Goal: Information Seeking & Learning: Learn about a topic

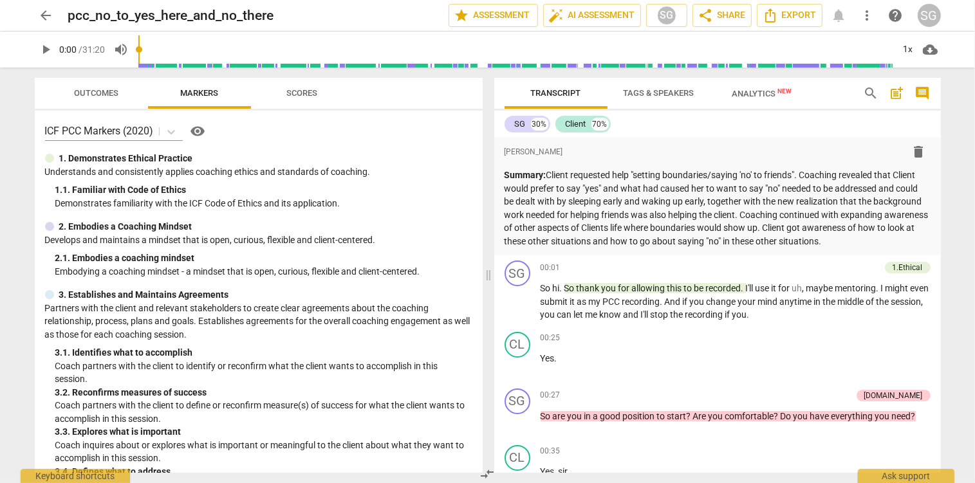
click at [91, 97] on span "Outcomes" at bounding box center [96, 93] width 44 height 10
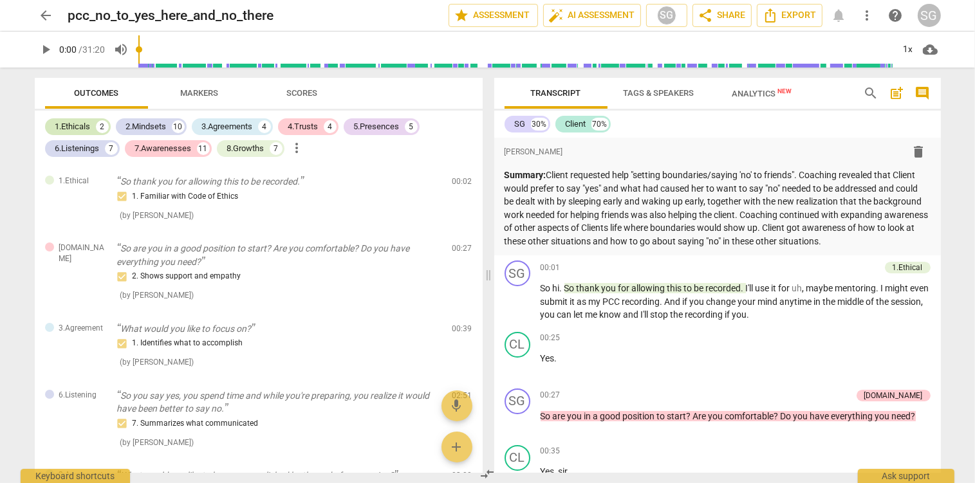
click at [80, 124] on div "1.Ethicals" at bounding box center [72, 126] width 35 height 13
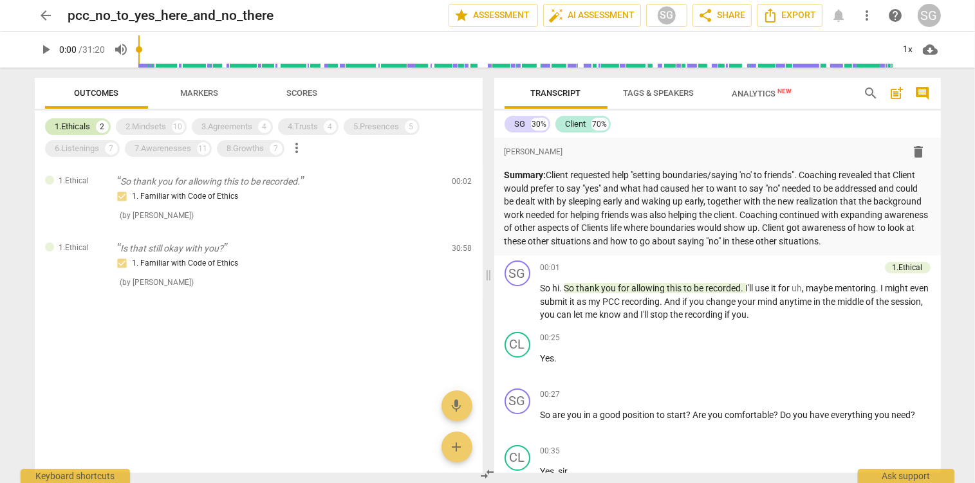
click at [69, 129] on div "1.Ethicals" at bounding box center [72, 126] width 35 height 13
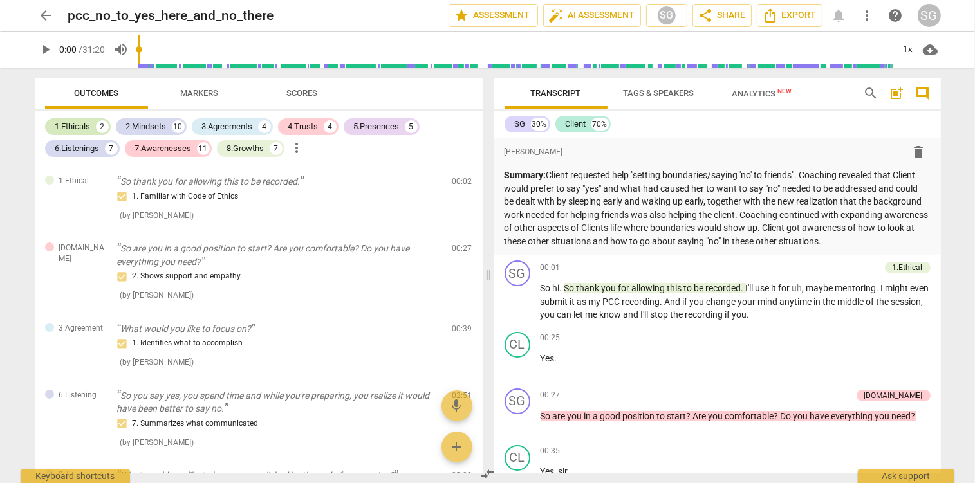
click at [66, 126] on div "1.Ethicals" at bounding box center [72, 126] width 35 height 13
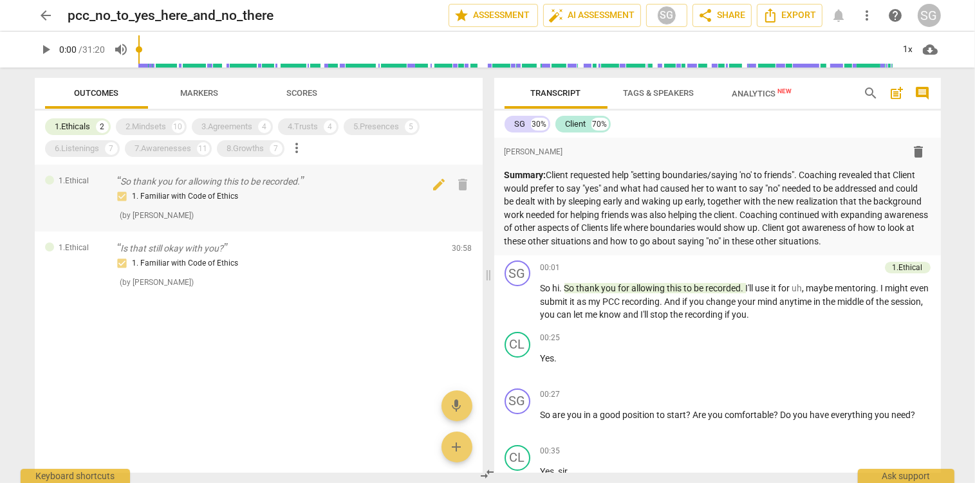
click at [236, 195] on div "1. Familiar with Code of Ethics" at bounding box center [279, 196] width 325 height 15
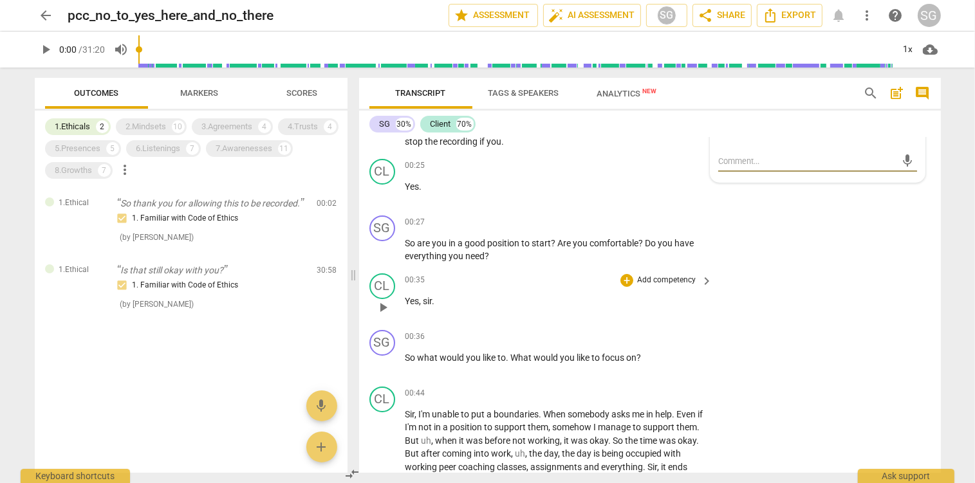
scroll to position [203, 0]
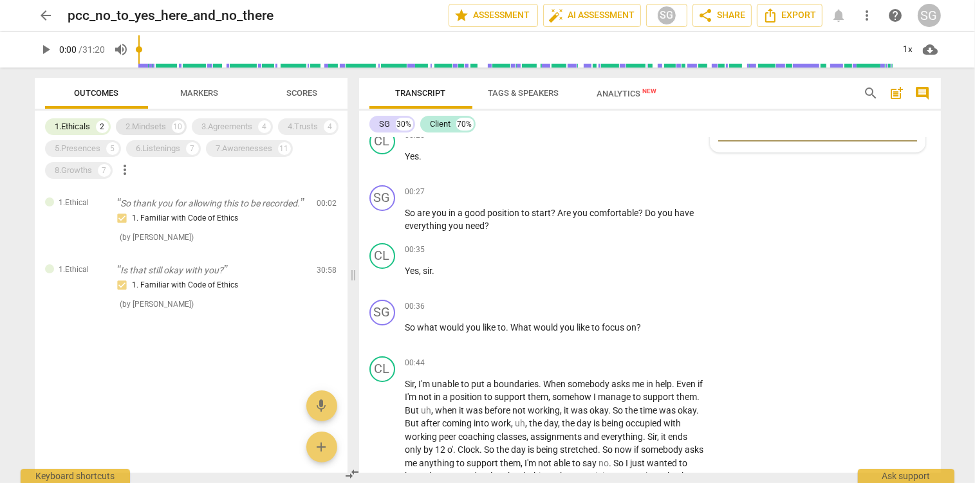
click at [138, 131] on div "2.Mindsets" at bounding box center [146, 126] width 41 height 13
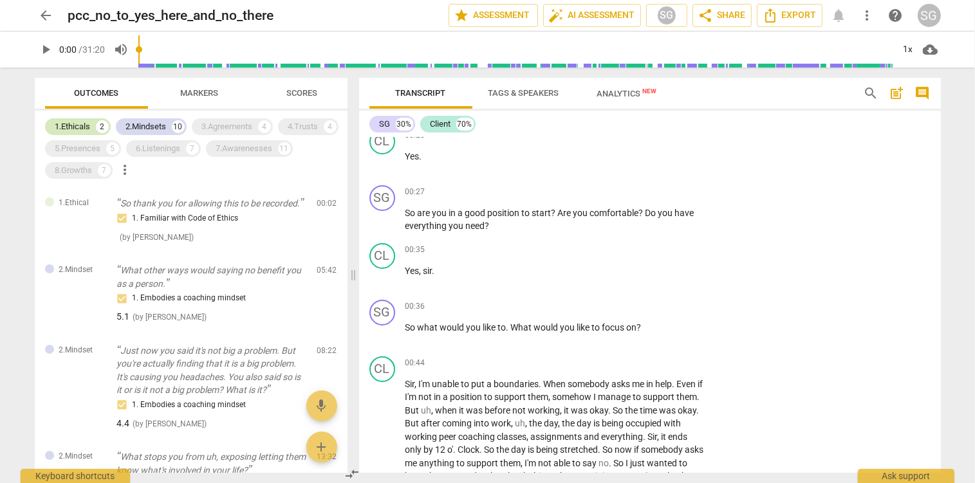
click at [79, 131] on div "1.Ethicals" at bounding box center [72, 126] width 35 height 13
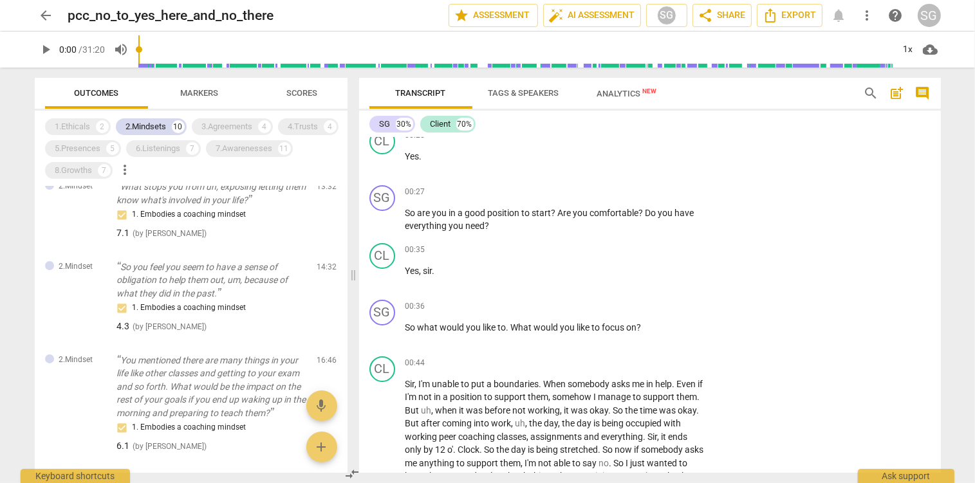
scroll to position [0, 0]
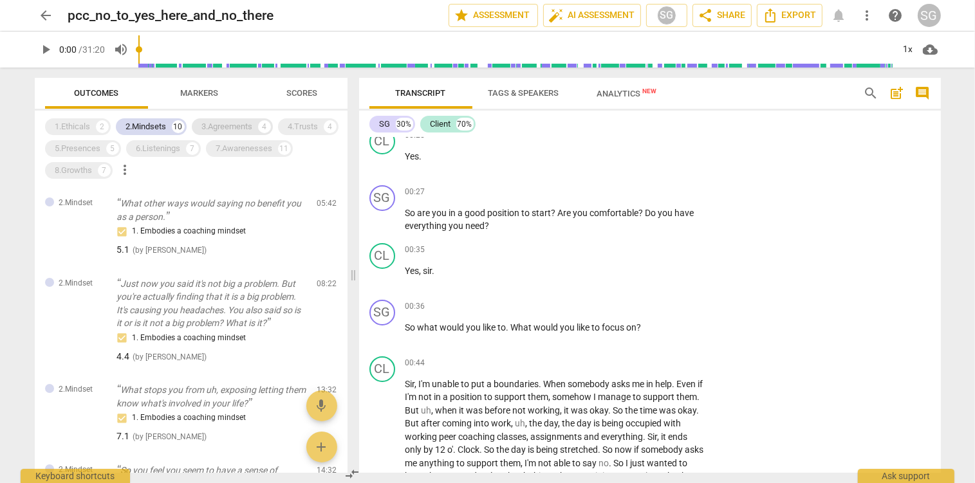
click at [219, 122] on div "3.Agreements" at bounding box center [227, 126] width 51 height 13
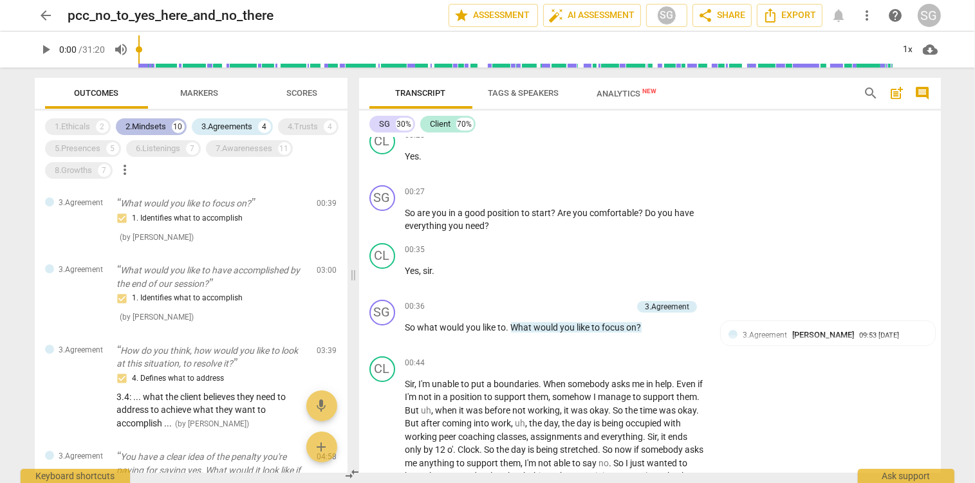
click at [140, 129] on div "2.Mindsets" at bounding box center [146, 126] width 41 height 13
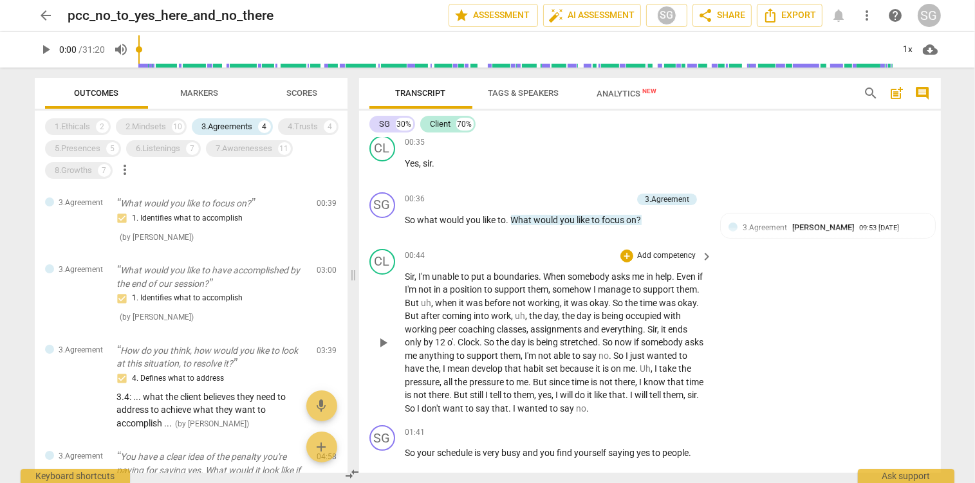
scroll to position [340, 0]
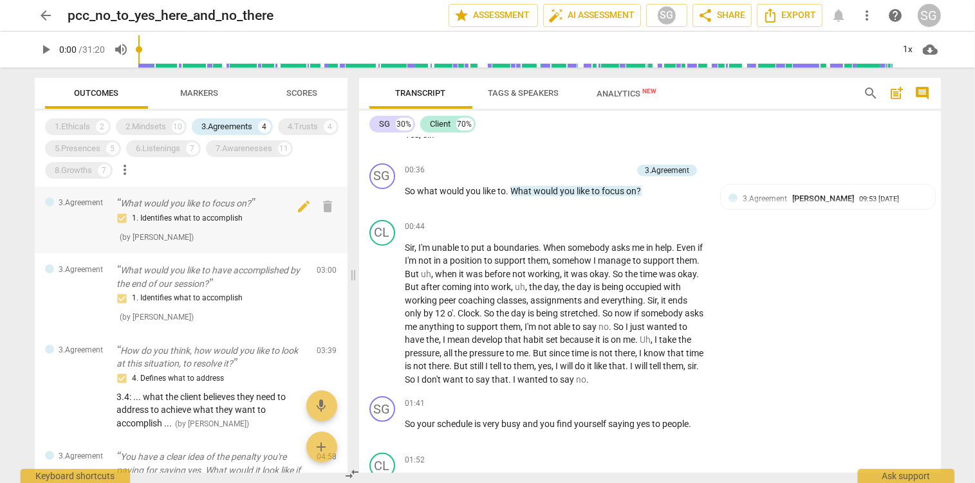
click at [211, 211] on div "1. Identifies what to accomplish" at bounding box center [212, 218] width 190 height 15
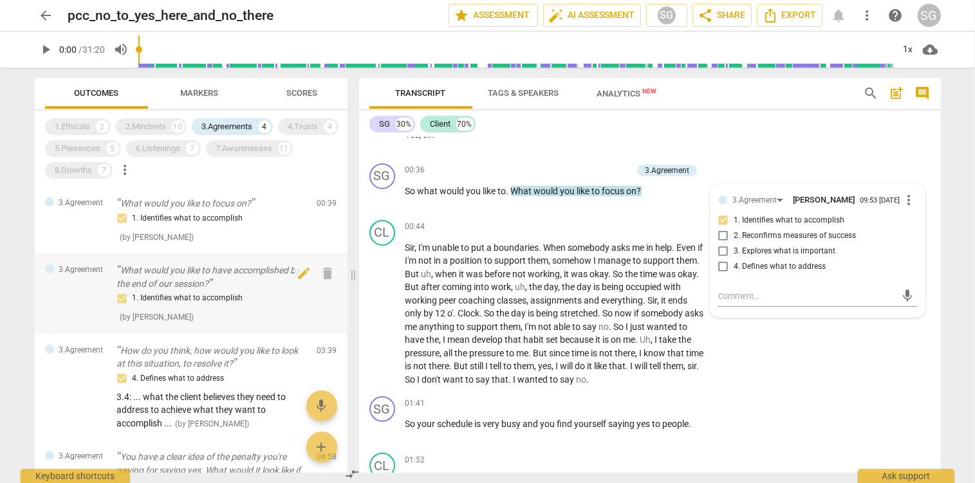
click at [201, 281] on p "What would you like to have accomplished by the end of our session?" at bounding box center [212, 277] width 190 height 26
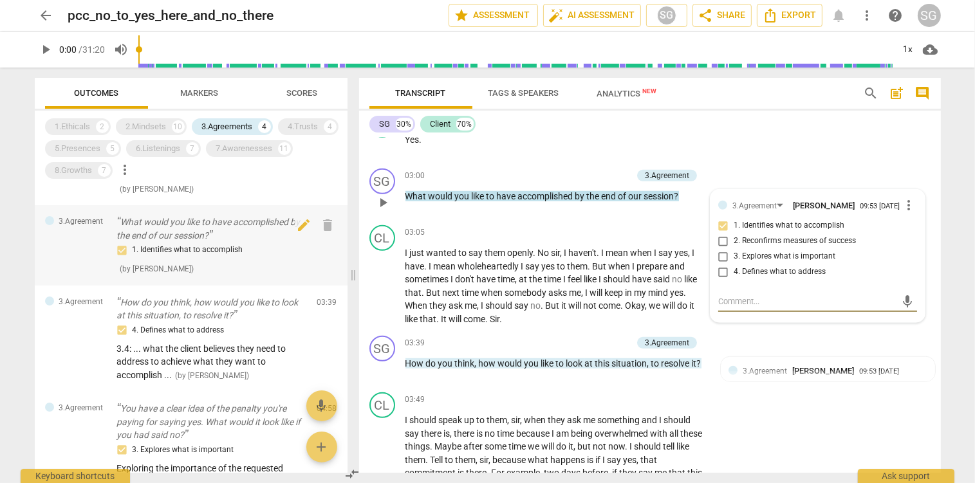
scroll to position [68, 0]
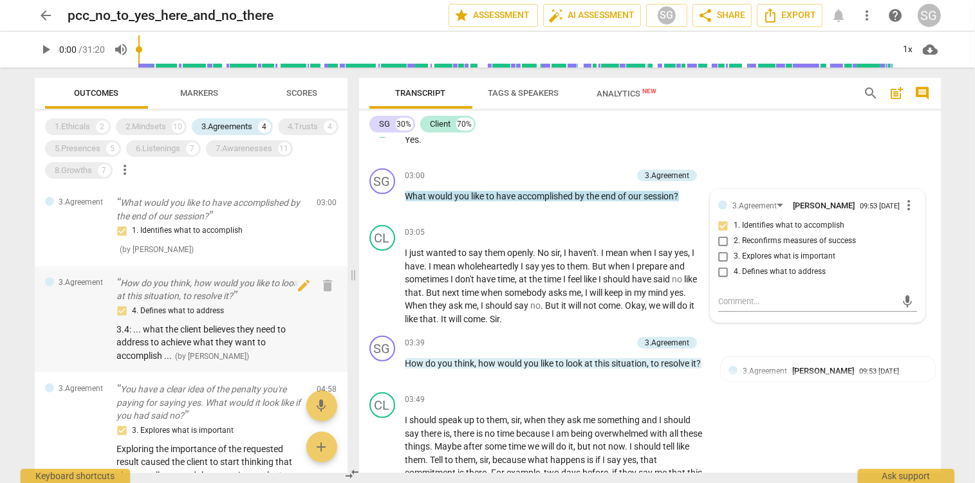
click at [195, 295] on p "How do you think, how would you like to look at this situation, to resolve it?" at bounding box center [212, 290] width 190 height 26
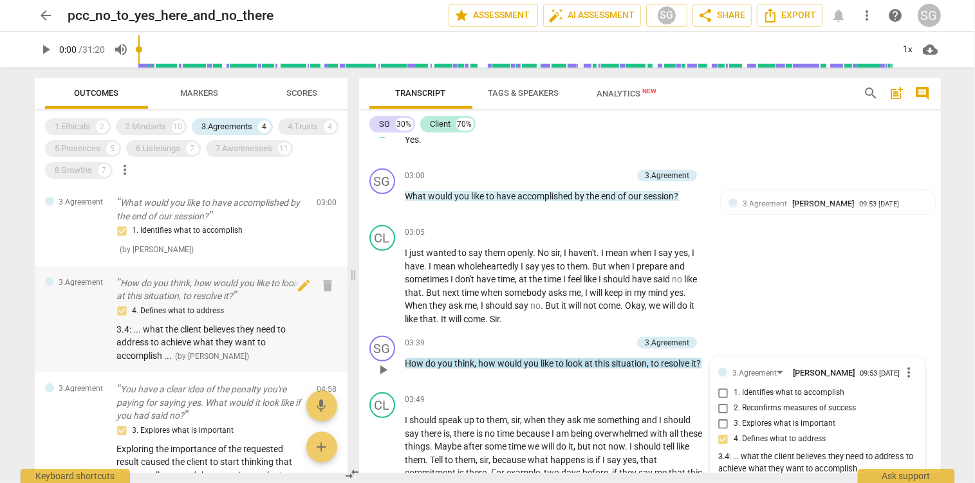
click at [195, 295] on p "How do you think, how would you like to look at this situation, to resolve it?" at bounding box center [212, 290] width 190 height 26
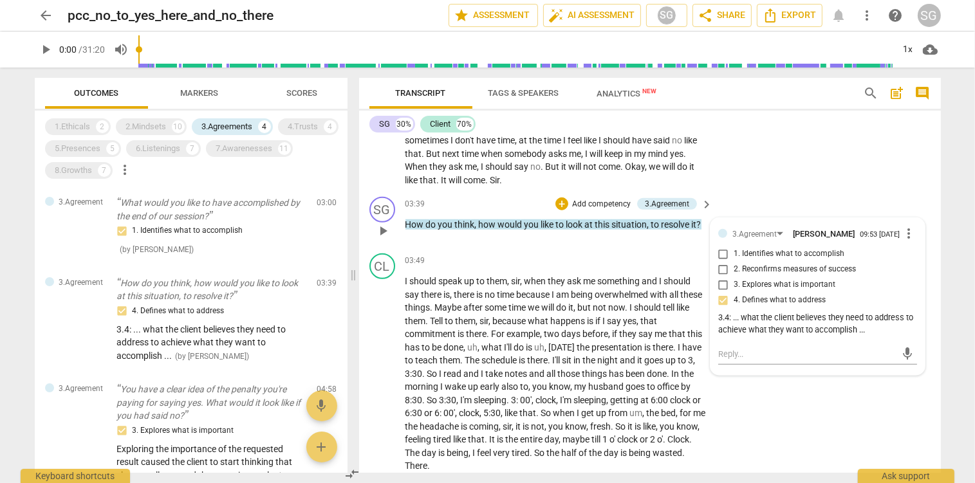
scroll to position [1159, 0]
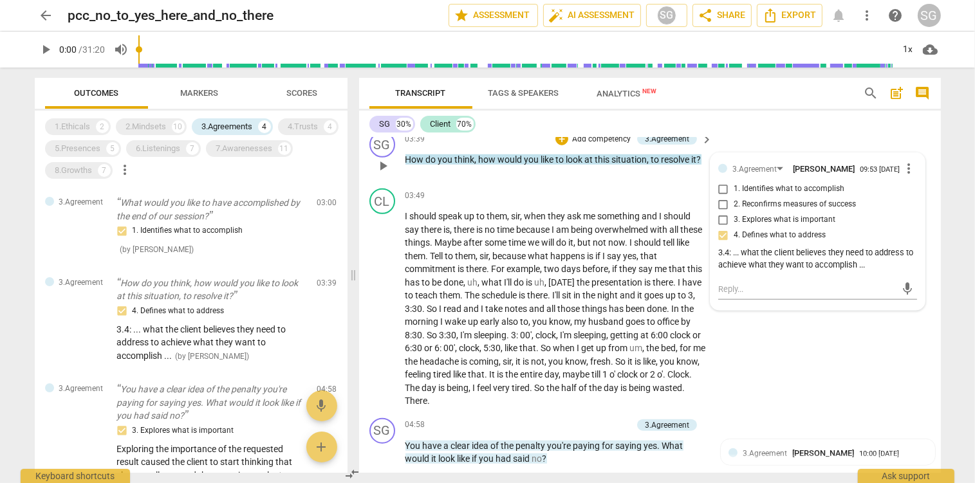
click at [908, 167] on span "more_vert" at bounding box center [909, 168] width 15 height 15
click at [925, 190] on li "Delete" at bounding box center [924, 194] width 44 height 24
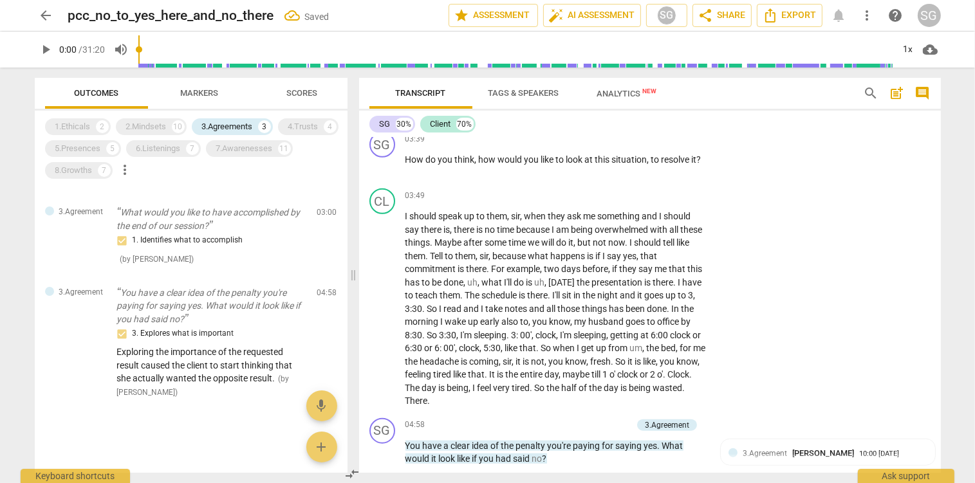
scroll to position [58, 0]
click at [178, 311] on p "You have a clear idea of the penalty you're paying for saying yes. What would i…" at bounding box center [212, 306] width 190 height 40
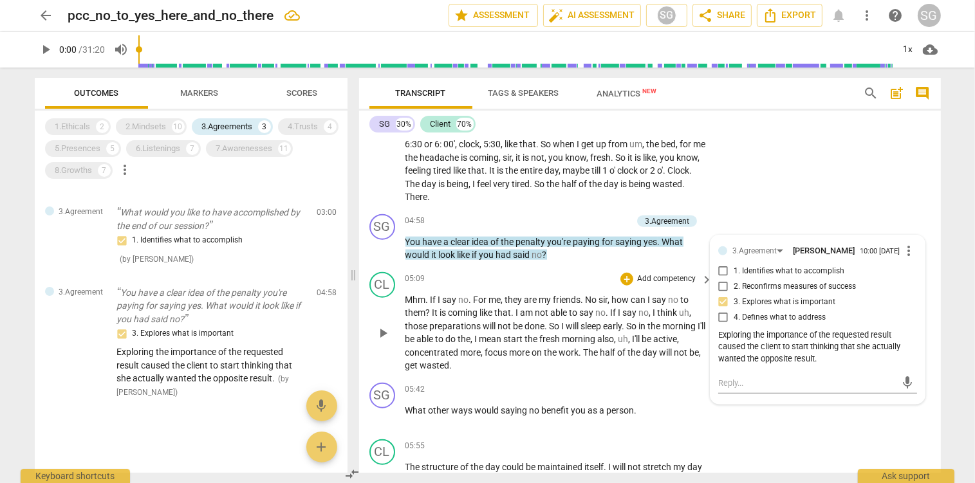
scroll to position [1432, 0]
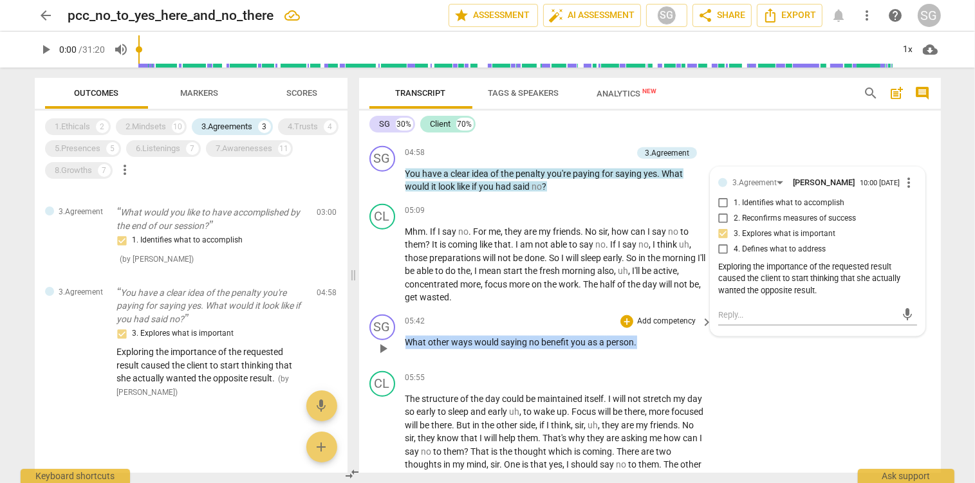
drag, startPoint x: 405, startPoint y: 342, endPoint x: 645, endPoint y: 350, distance: 240.3
click at [645, 350] on div "SG play_arrow pause 05:42 + Add competency keyboard_arrow_right What other ways…" at bounding box center [650, 338] width 582 height 57
click at [907, 185] on span "more_vert" at bounding box center [909, 182] width 15 height 15
click at [919, 210] on li "Delete" at bounding box center [924, 209] width 44 height 24
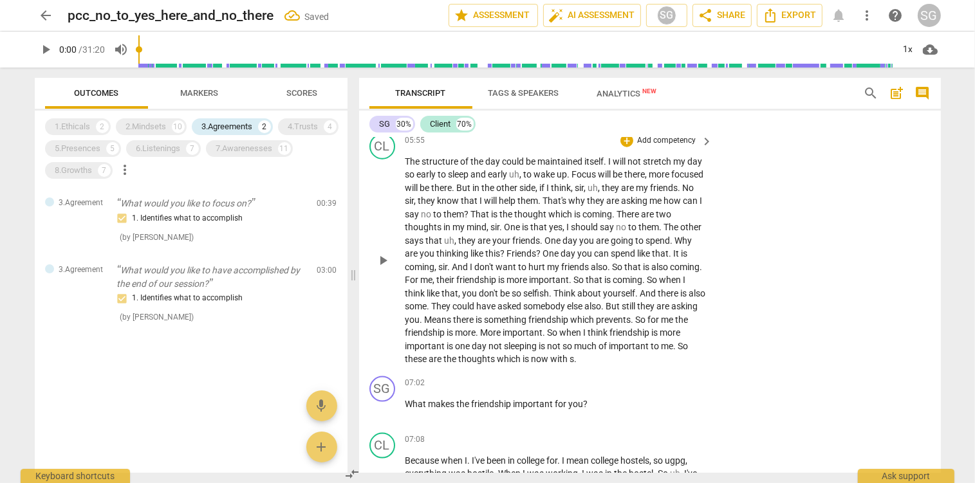
scroll to position [1703, 0]
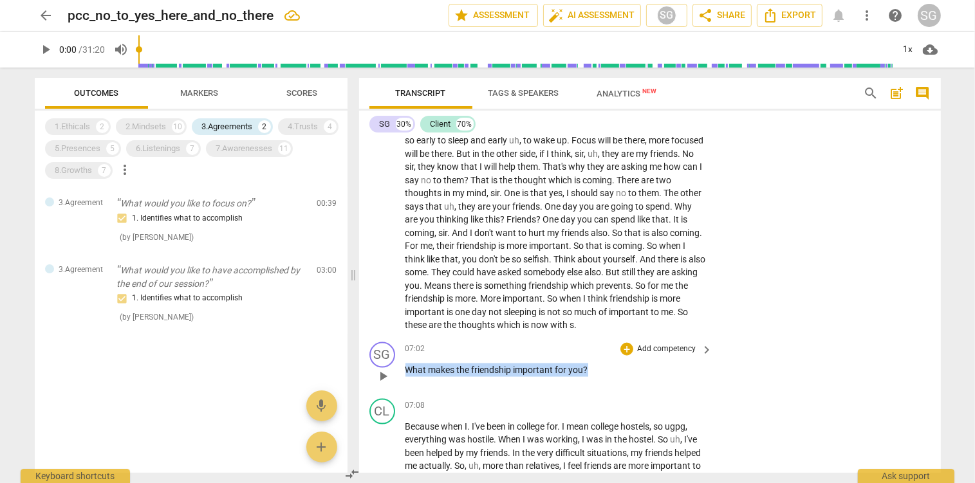
drag, startPoint x: 409, startPoint y: 372, endPoint x: 599, endPoint y: 373, distance: 190.6
click at [599, 373] on p "What makes the friendship important for you ?" at bounding box center [556, 371] width 301 height 14
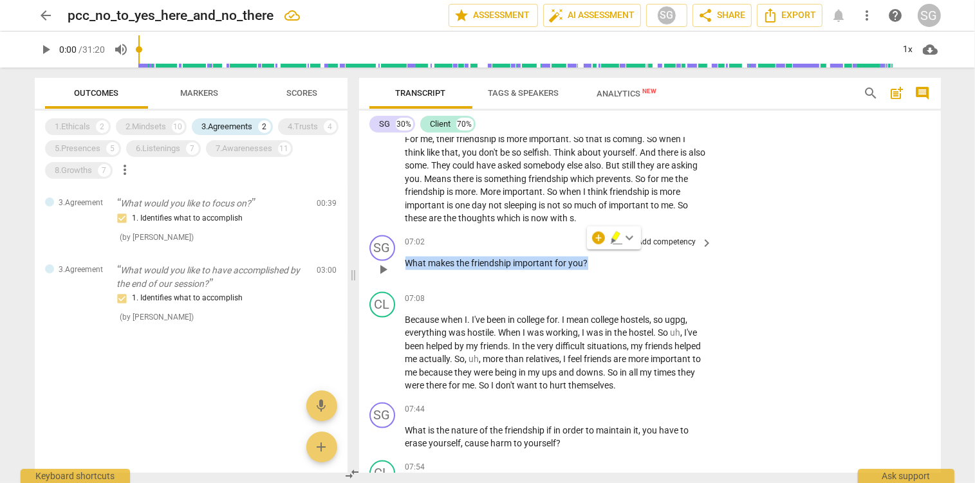
scroll to position [1839, 0]
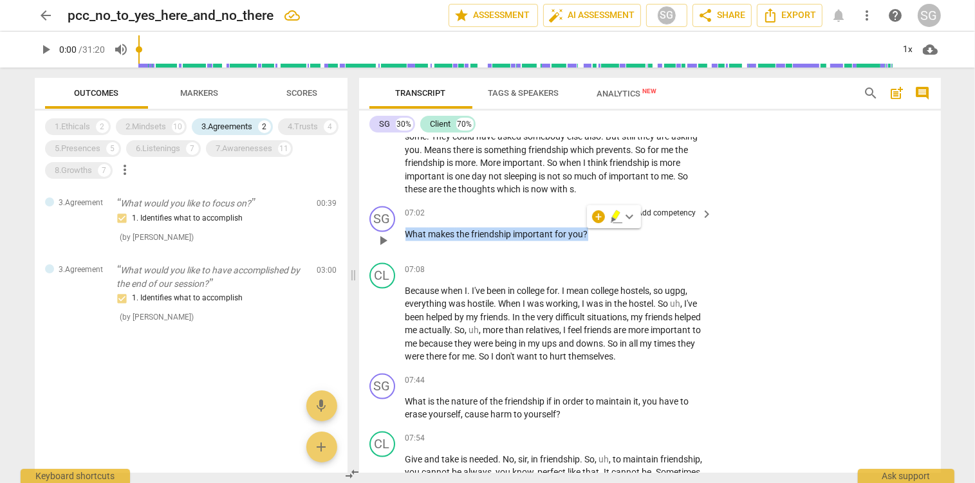
click at [666, 211] on p "Add competency" at bounding box center [666, 214] width 61 height 12
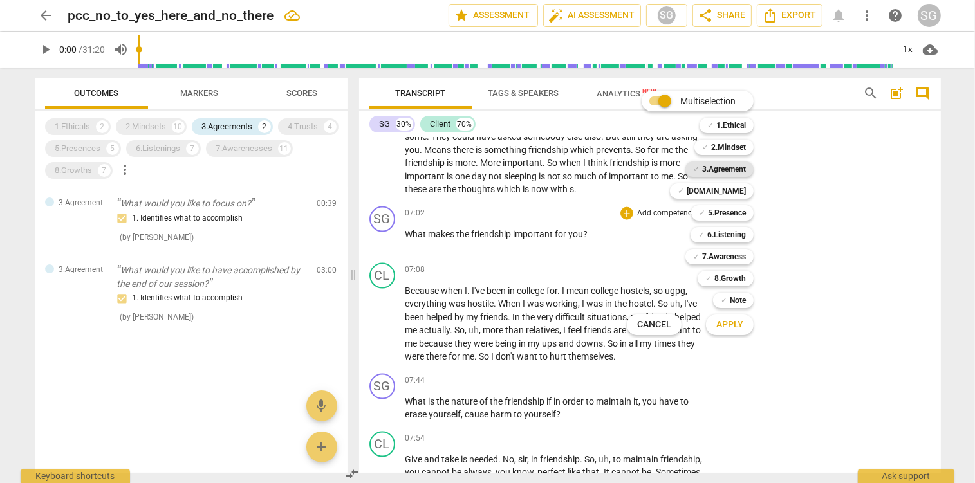
click at [735, 172] on b "3.Agreement" at bounding box center [724, 169] width 44 height 15
click at [730, 321] on span "Apply" at bounding box center [729, 325] width 27 height 13
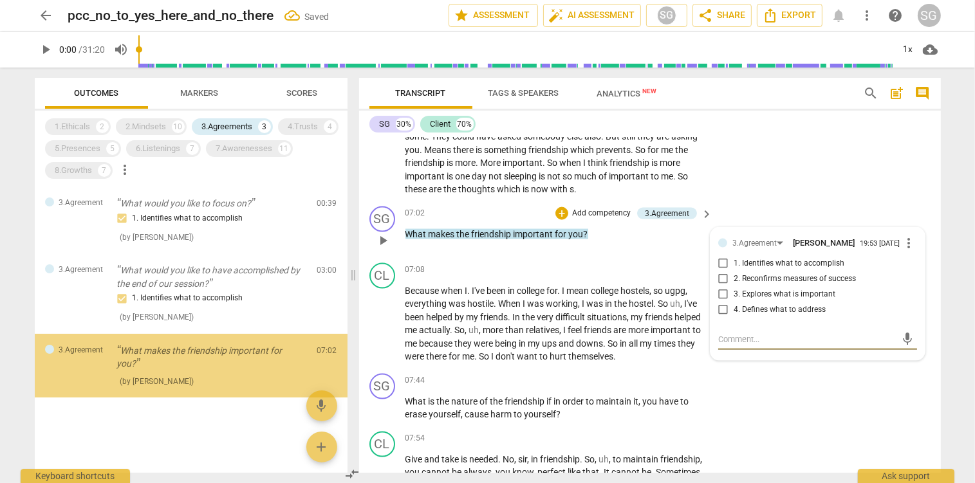
click at [727, 299] on input "3. Explores what is important" at bounding box center [723, 294] width 21 height 15
checkbox input "true"
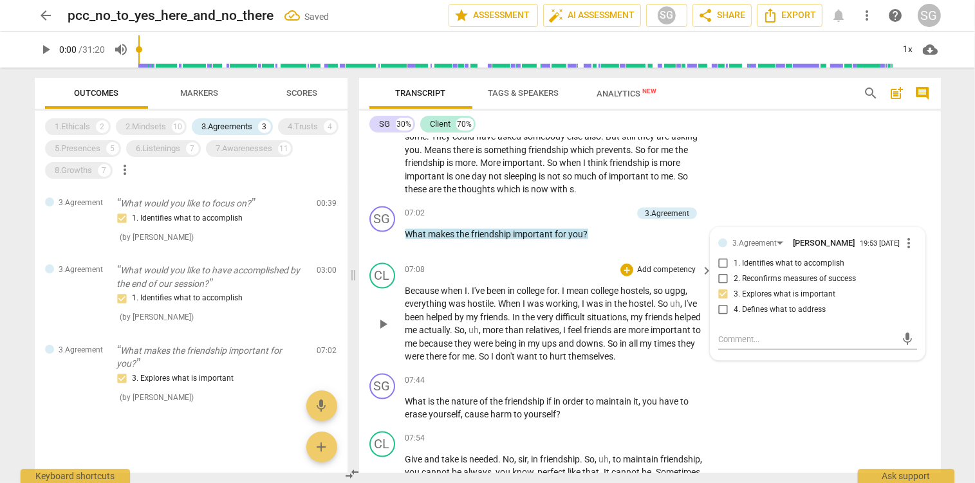
click at [518, 300] on span "When" at bounding box center [511, 304] width 24 height 10
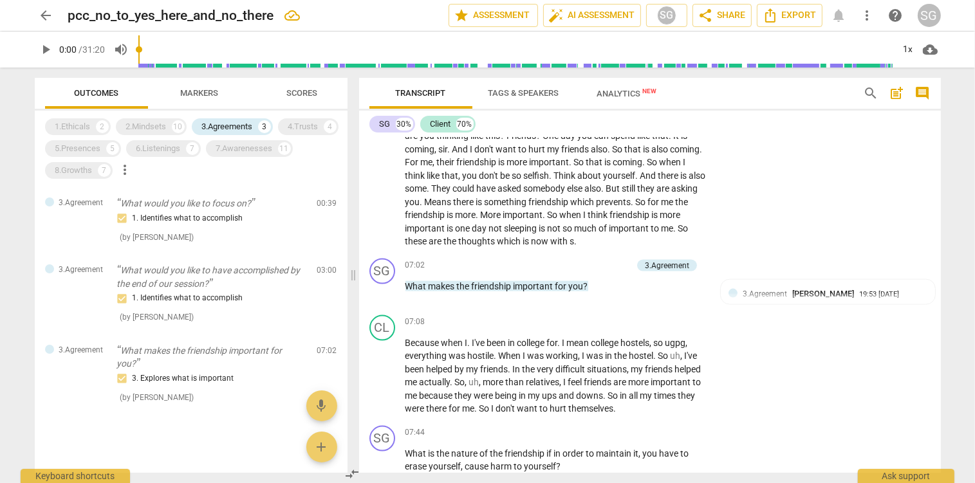
scroll to position [1703, 0]
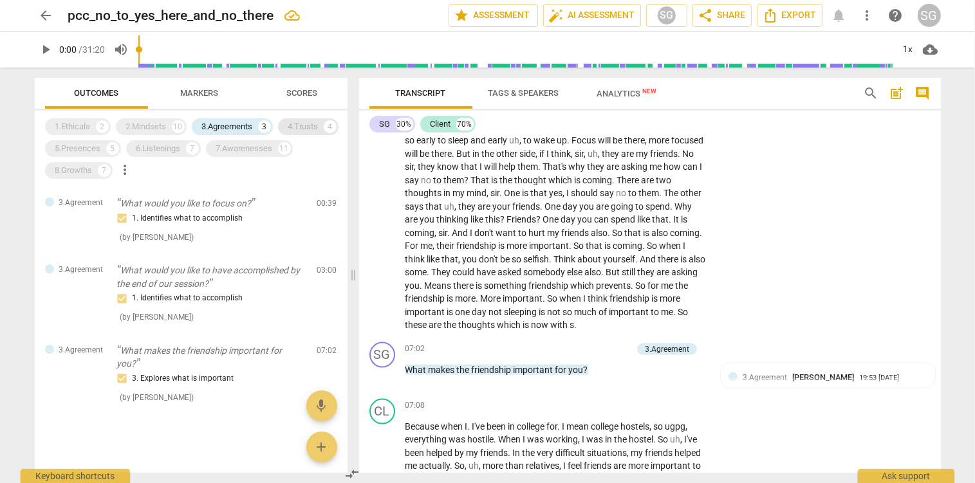
click at [297, 125] on div "4.Trusts" at bounding box center [303, 126] width 30 height 13
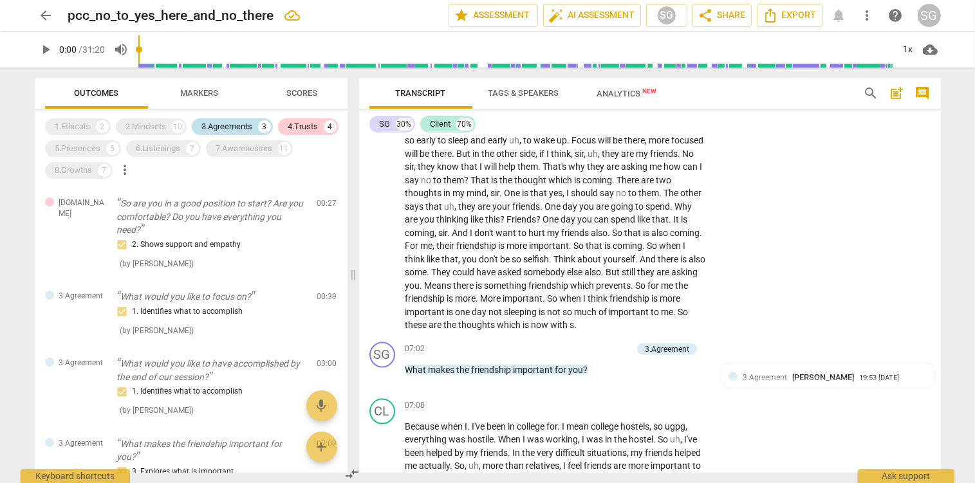
click at [219, 124] on div "3.Agreements" at bounding box center [227, 126] width 51 height 13
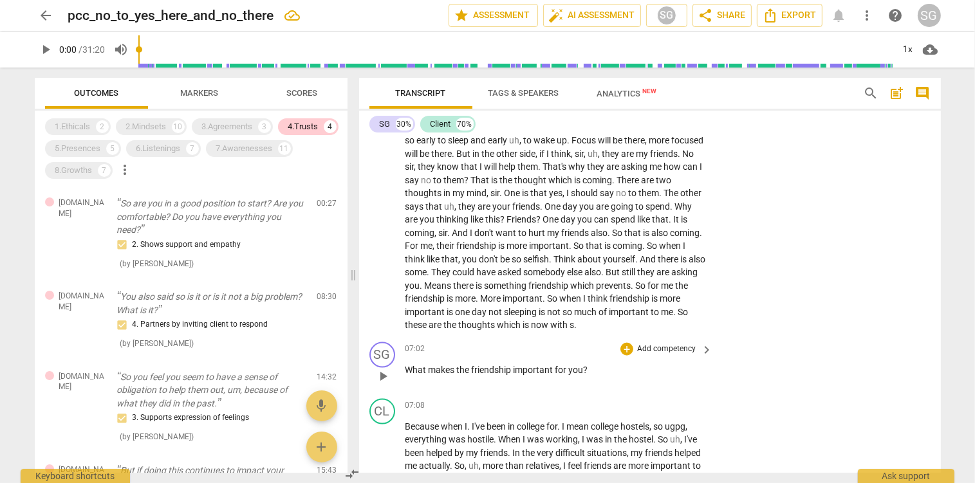
scroll to position [1499, 0]
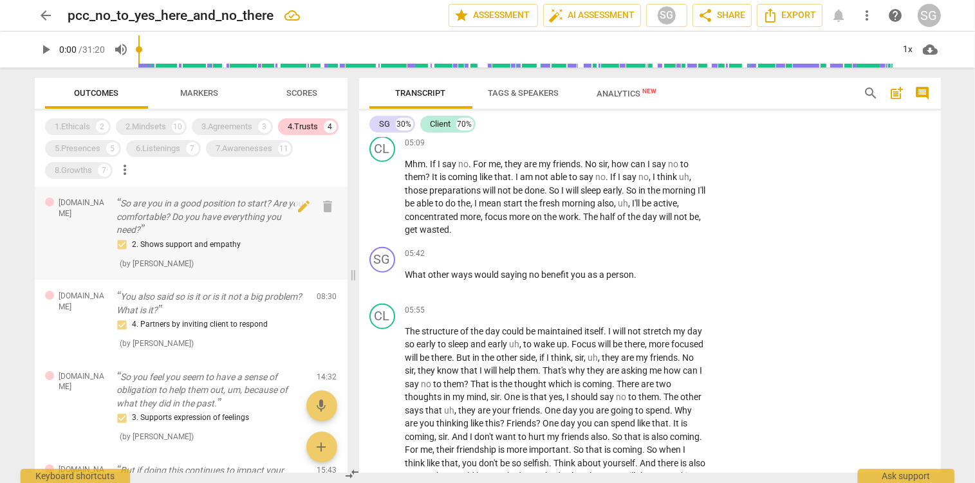
click at [148, 204] on p "So are you in a good position to start? Are you comfortable? Do you have everyt…" at bounding box center [212, 217] width 190 height 40
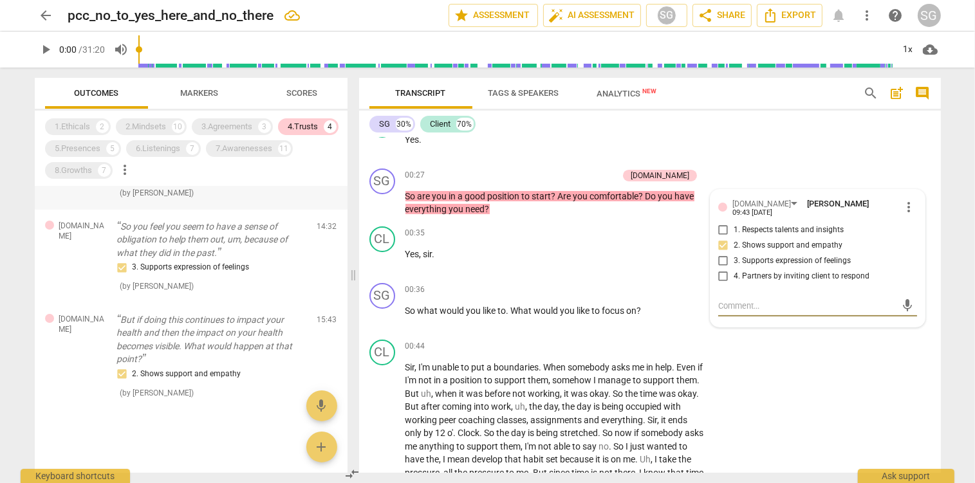
scroll to position [0, 0]
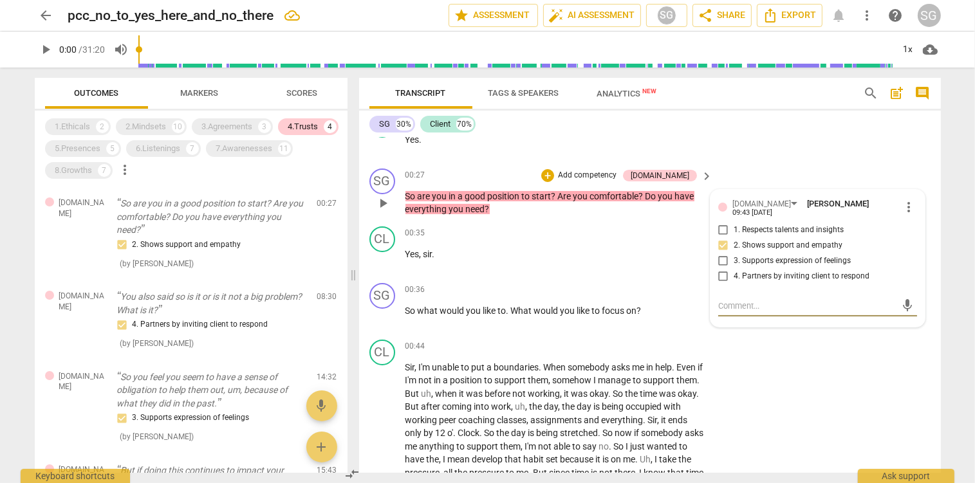
click at [906, 207] on span "more_vert" at bounding box center [909, 207] width 15 height 15
click at [937, 232] on li "Delete" at bounding box center [924, 231] width 44 height 24
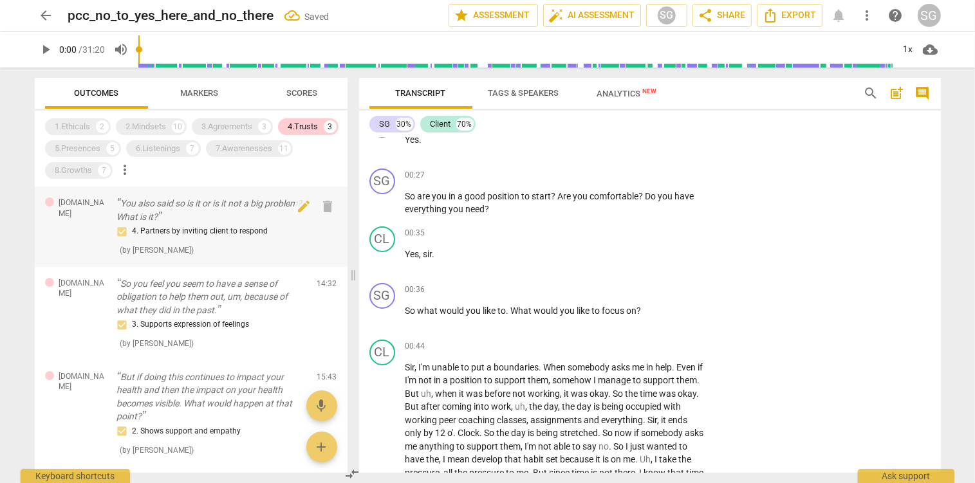
click at [184, 218] on p "You also said so is it or is it not a big problem? What is it?" at bounding box center [212, 210] width 190 height 26
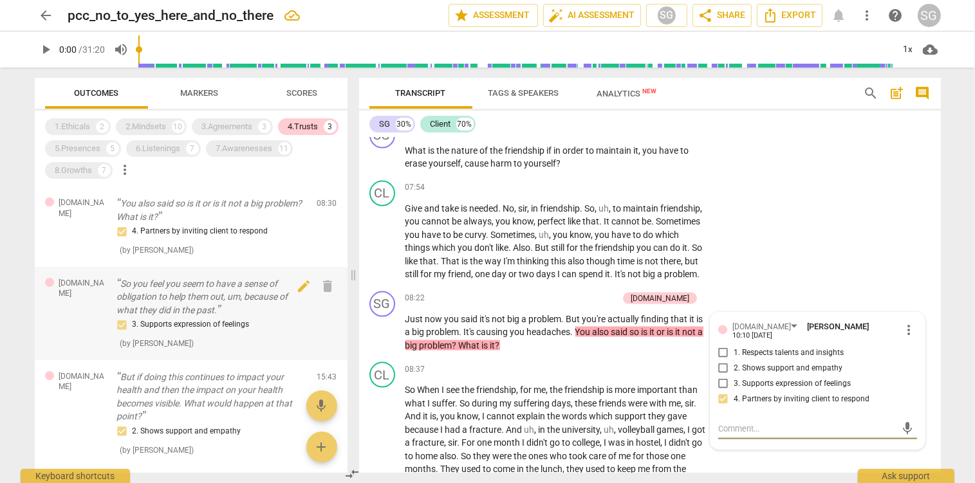
scroll to position [58, 0]
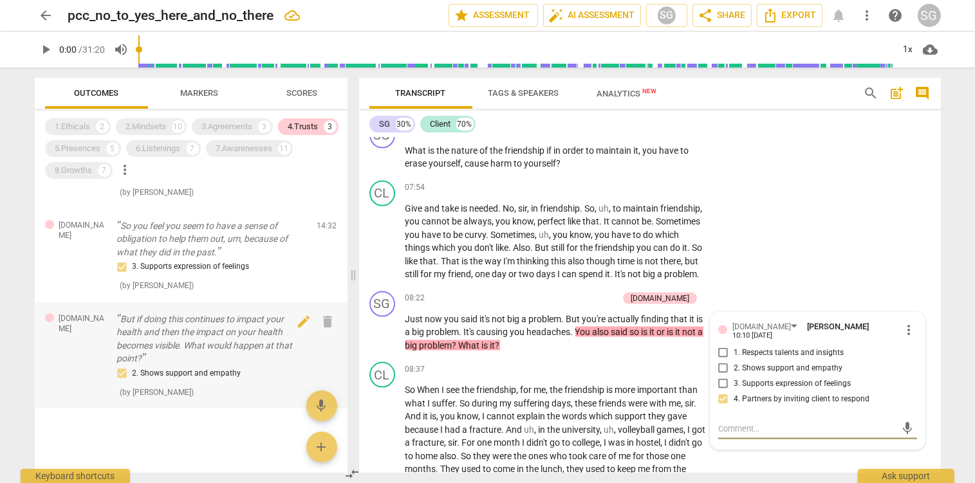
click at [189, 324] on p "But if doing this continues to impact your health and then the impact on your h…" at bounding box center [212, 339] width 190 height 53
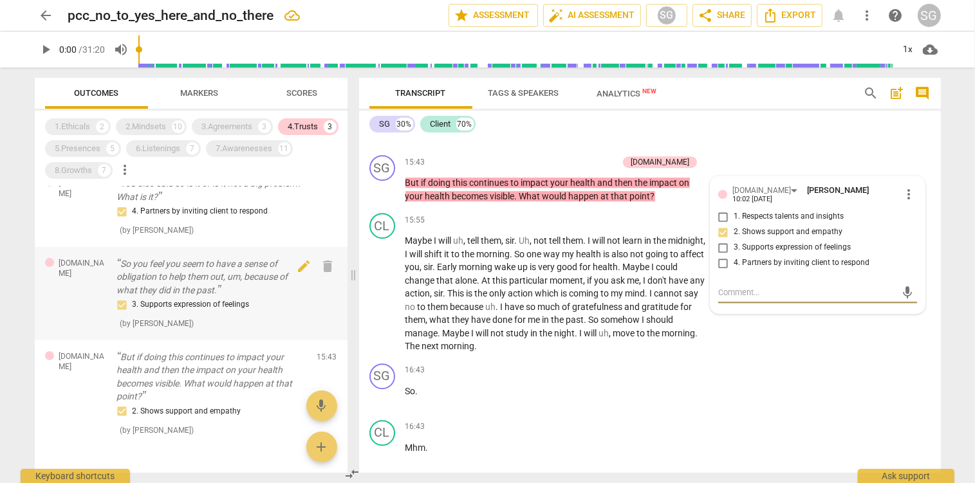
scroll to position [0, 0]
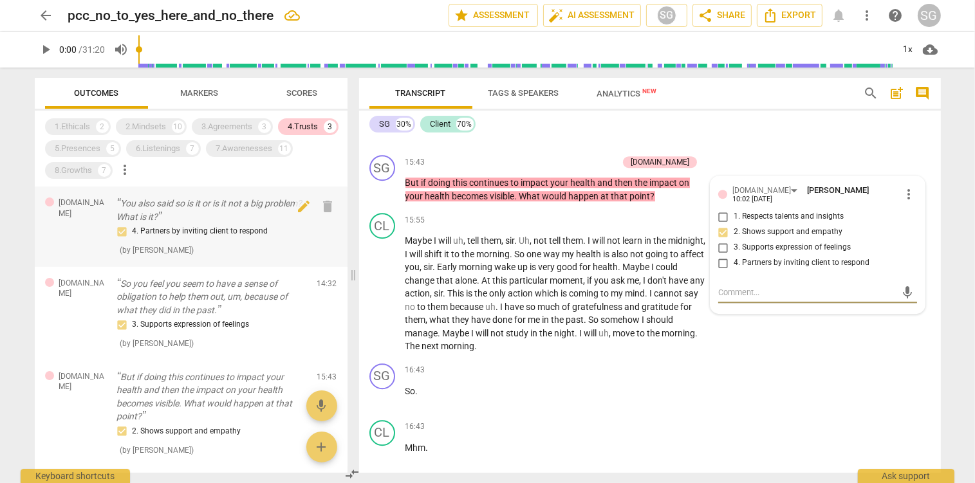
click at [219, 215] on p "You also said so is it or is it not a big problem? What is it?" at bounding box center [212, 210] width 190 height 26
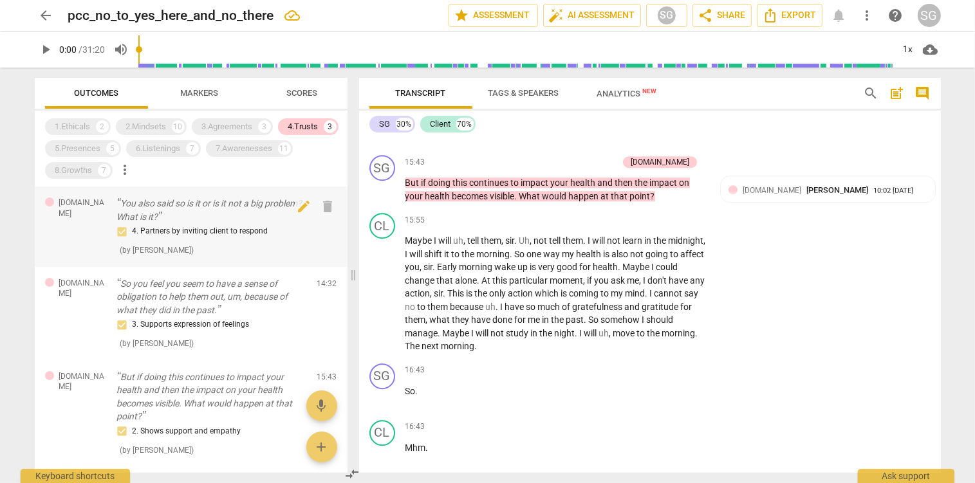
scroll to position [2226, 0]
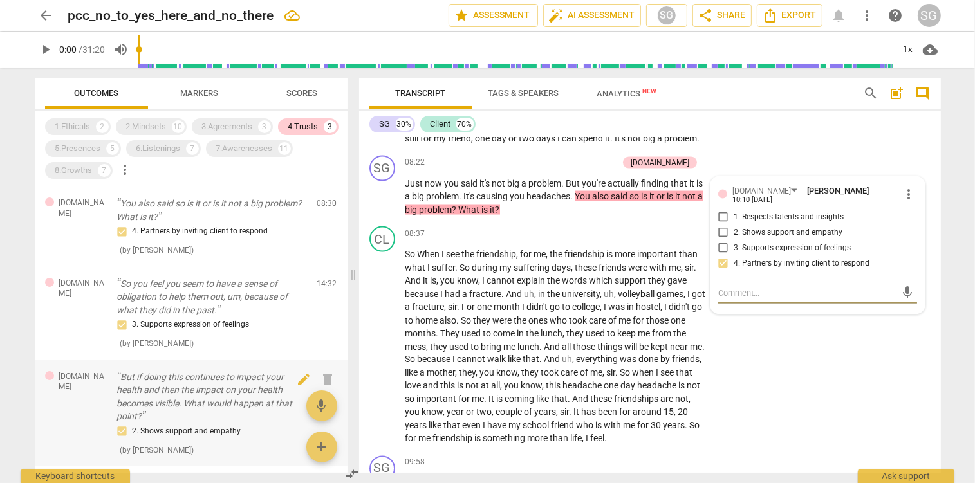
click at [176, 385] on p "But if doing this continues to impact your health and then the impact on your h…" at bounding box center [212, 397] width 190 height 53
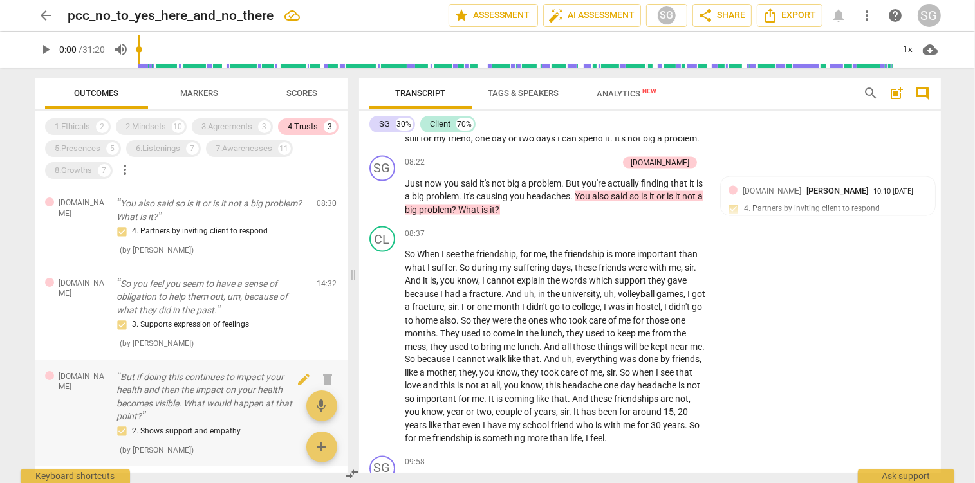
scroll to position [3796, 0]
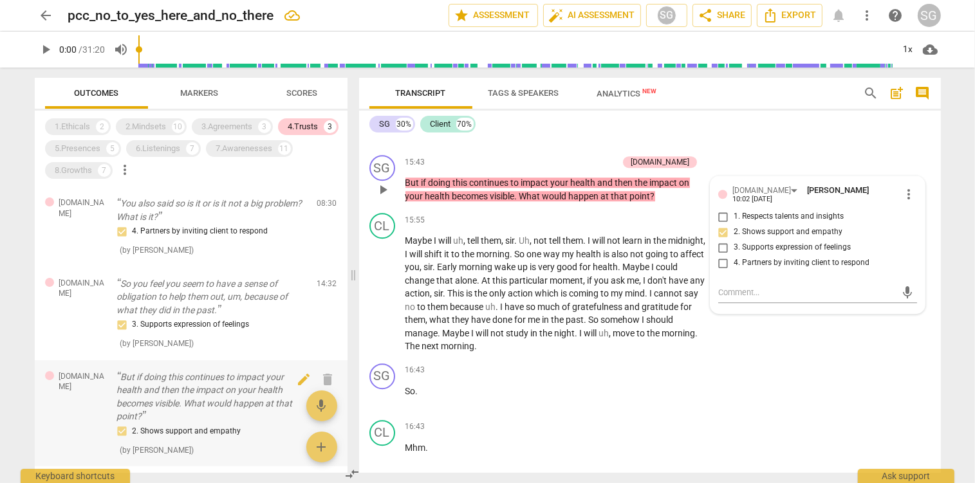
click at [131, 397] on p "But if doing this continues to impact your health and then the impact on your h…" at bounding box center [212, 397] width 190 height 53
click at [181, 301] on p "So you feel you seem to have a sense of obligation to help them out, um, becaus…" at bounding box center [212, 297] width 190 height 40
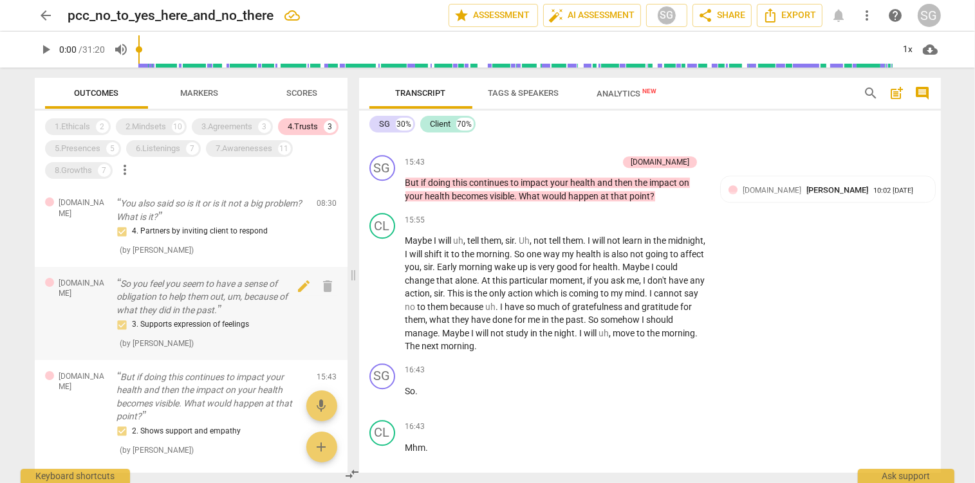
scroll to position [3499, 0]
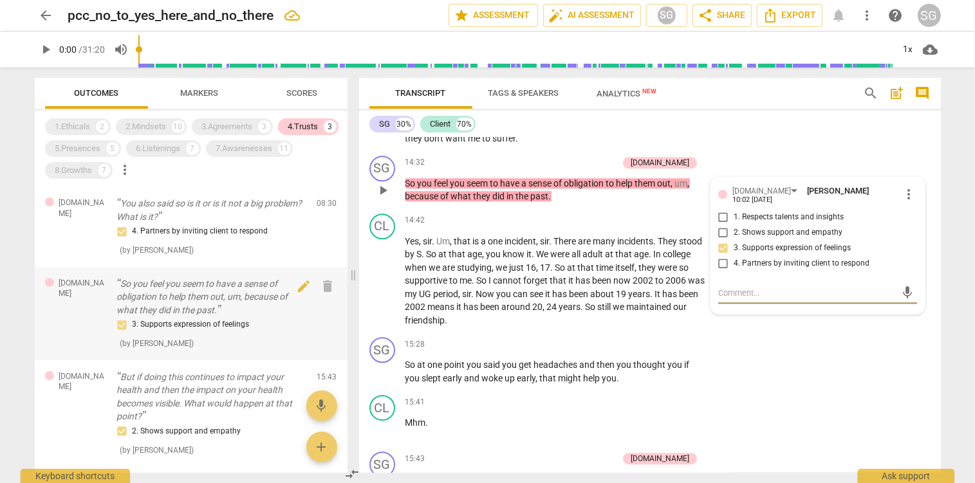
click at [181, 301] on p "So you feel you seem to have a sense of obligation to help them out, um, becaus…" at bounding box center [212, 297] width 190 height 40
click at [144, 218] on p "You also said so is it or is it not a big problem? What is it?" at bounding box center [212, 210] width 190 height 26
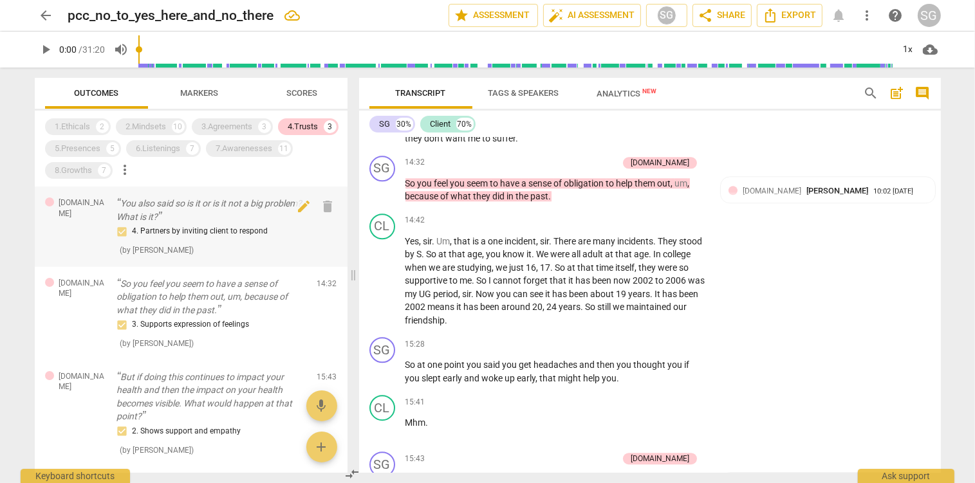
scroll to position [2226, 0]
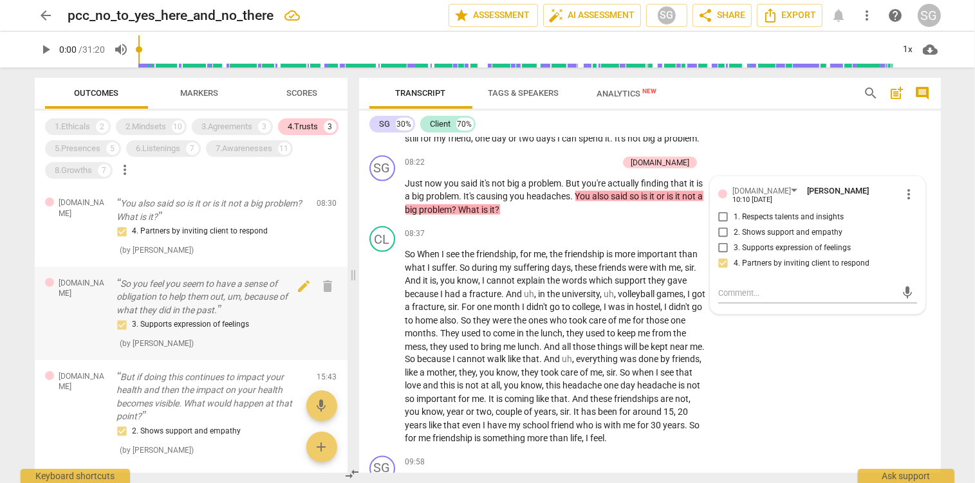
click at [182, 312] on p "So you feel you seem to have a sense of obligation to help them out, um, becaus…" at bounding box center [212, 297] width 190 height 40
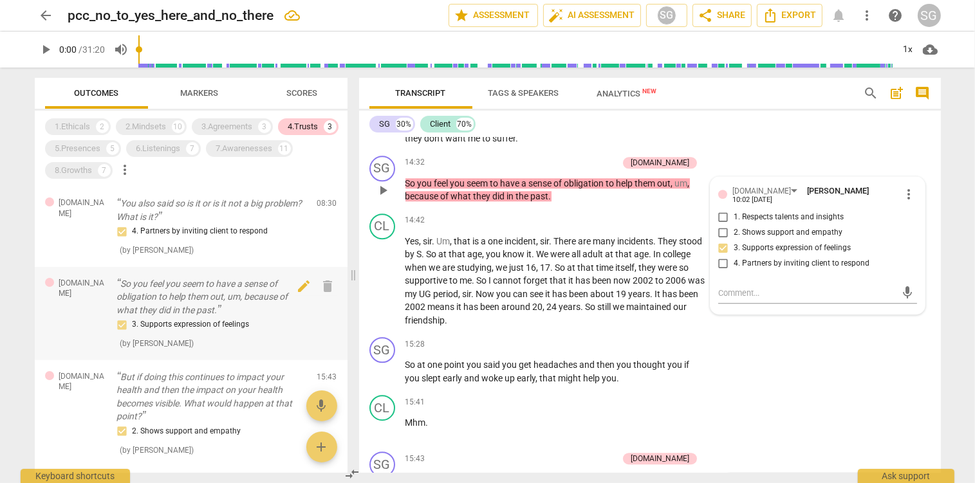
click at [182, 311] on p "So you feel you seem to have a sense of obligation to help them out, um, becaus…" at bounding box center [212, 297] width 190 height 40
click at [195, 394] on p "But if doing this continues to impact your health and then the impact on your h…" at bounding box center [212, 397] width 190 height 53
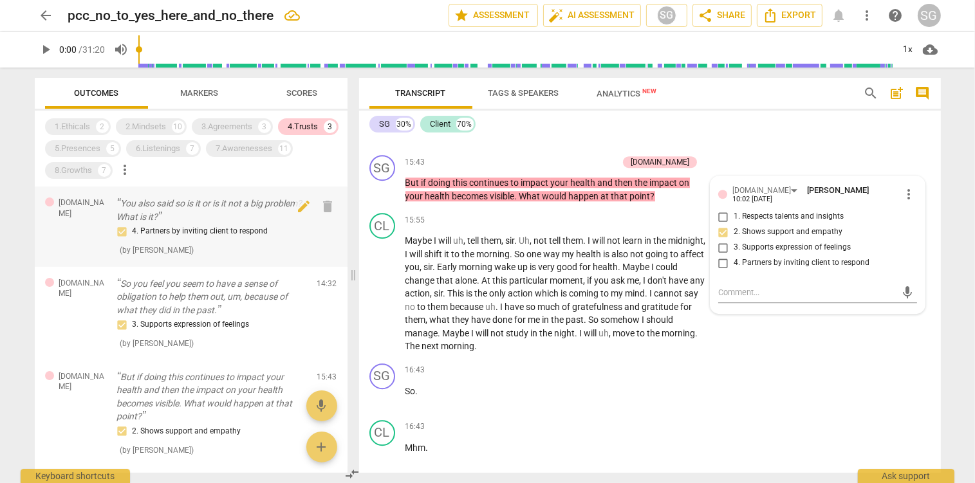
click at [153, 225] on div "4. Partners by inviting client to respond" at bounding box center [212, 231] width 190 height 15
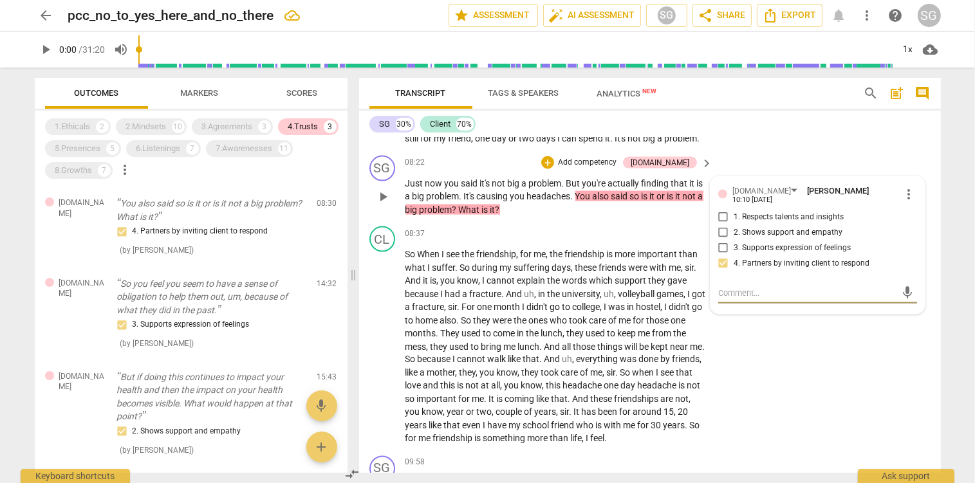
click at [380, 205] on span "play_arrow" at bounding box center [382, 196] width 15 height 15
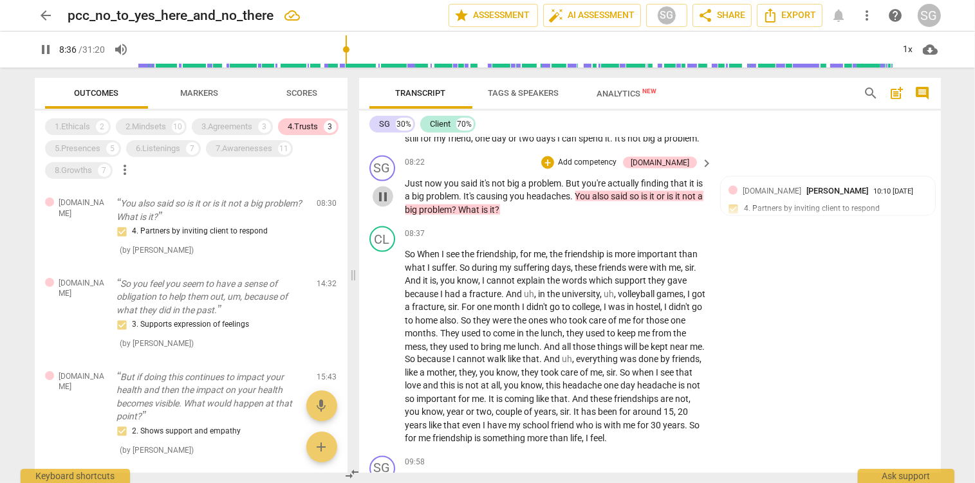
click at [387, 205] on span "pause" at bounding box center [382, 196] width 15 height 15
click at [91, 149] on div "5.Presences" at bounding box center [78, 148] width 46 height 13
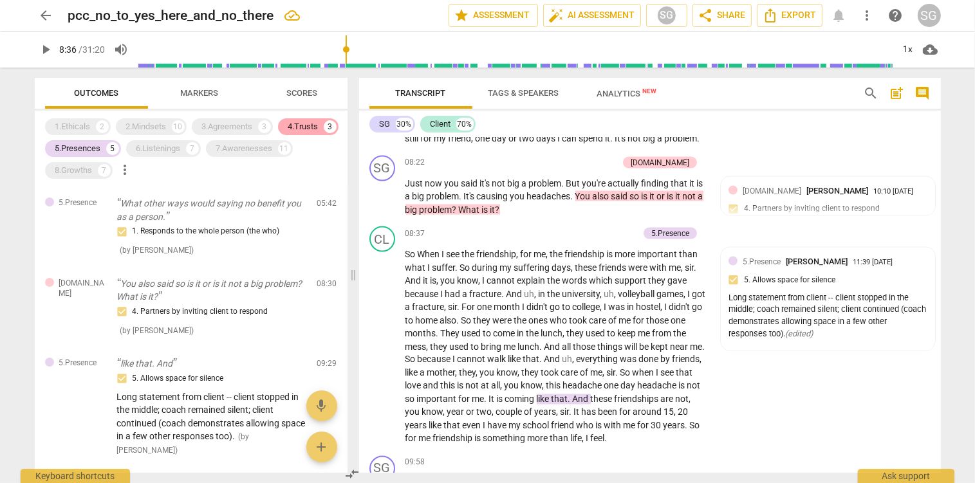
click at [301, 129] on div "4.Trusts" at bounding box center [303, 126] width 30 height 13
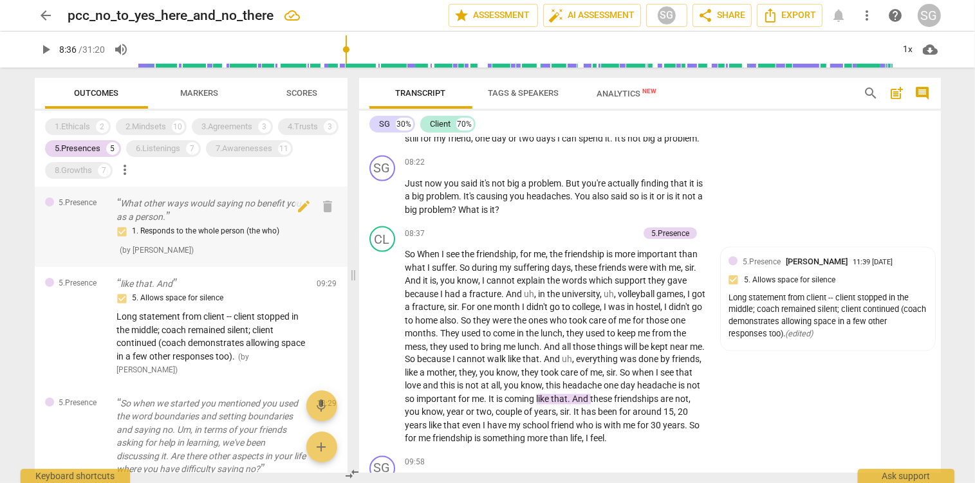
click at [163, 208] on p "What other ways would saying no benefit you as a person." at bounding box center [212, 210] width 190 height 26
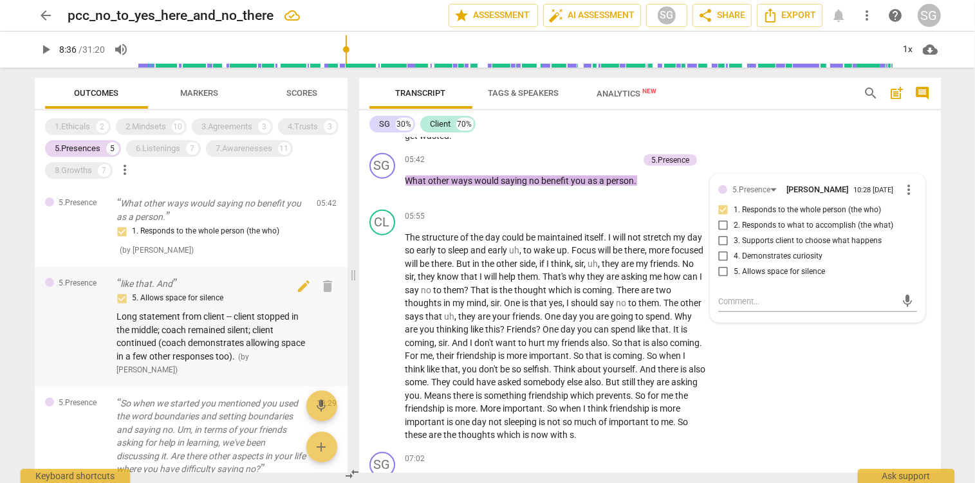
click at [188, 314] on span "Long statement from client -- client stopped in the middle; coach remained sile…" at bounding box center [211, 337] width 189 height 50
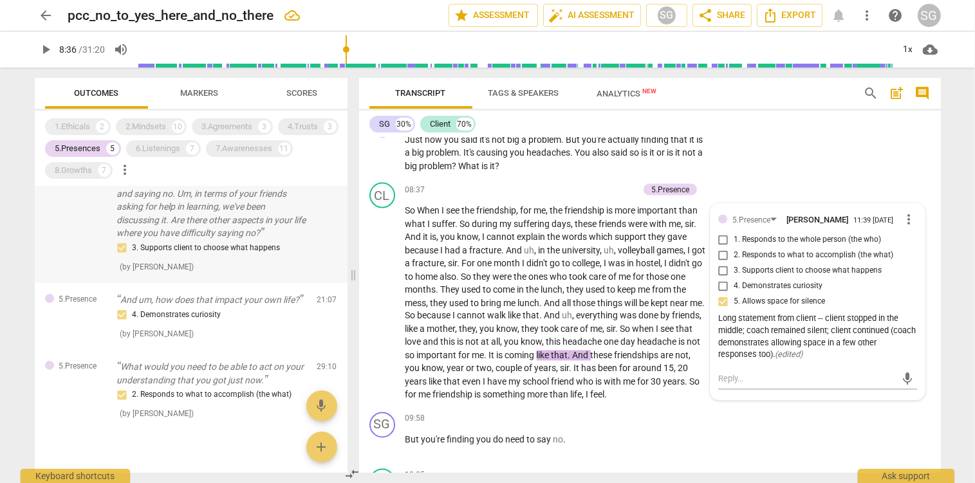
scroll to position [257, 0]
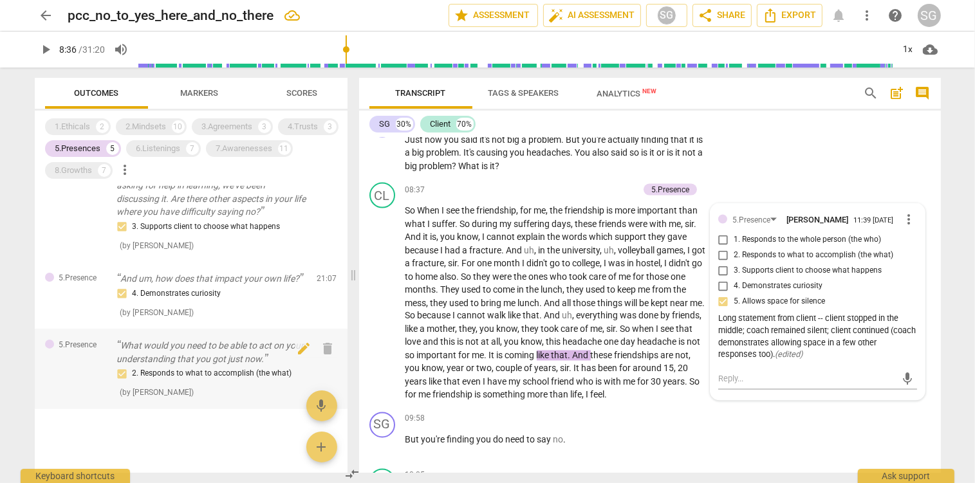
click at [207, 353] on p "What would you need to be able to act on your understanding that you got just n…" at bounding box center [212, 352] width 190 height 26
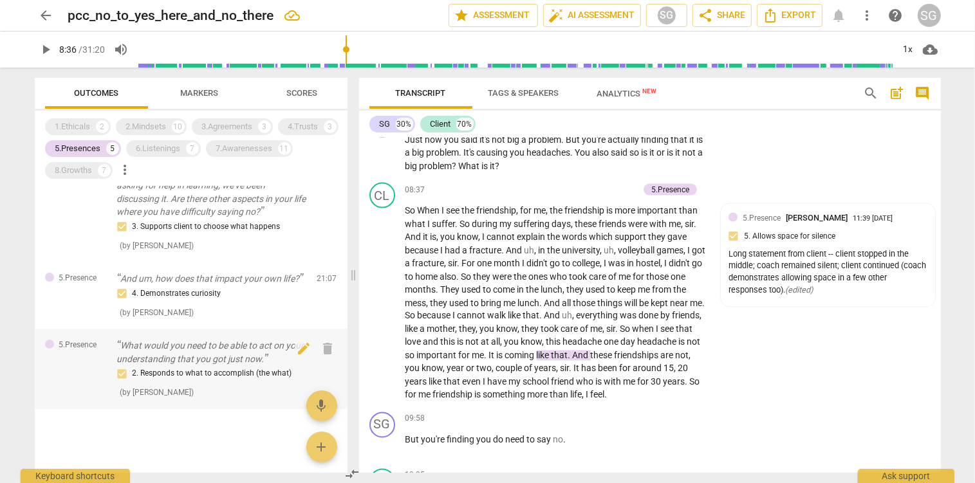
scroll to position [6852, 0]
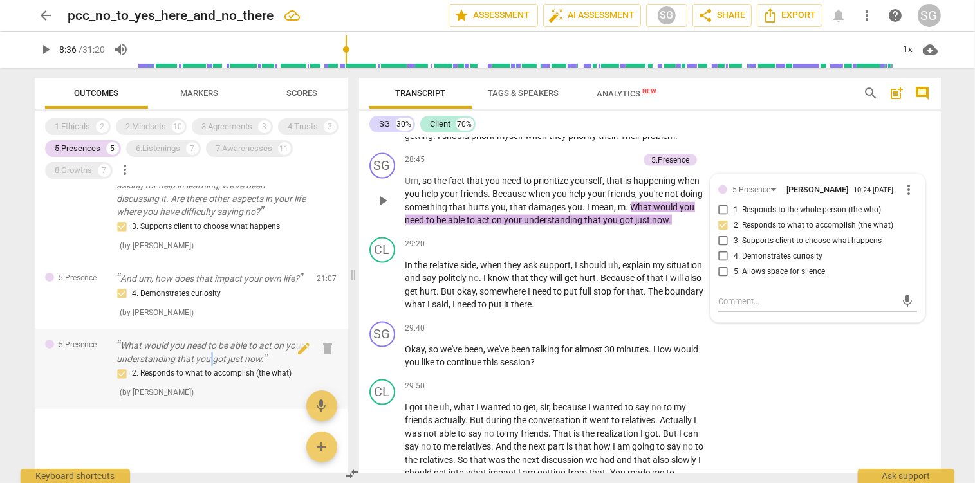
click at [211, 355] on p "What would you need to be able to act on your understanding that you got just n…" at bounding box center [212, 352] width 190 height 26
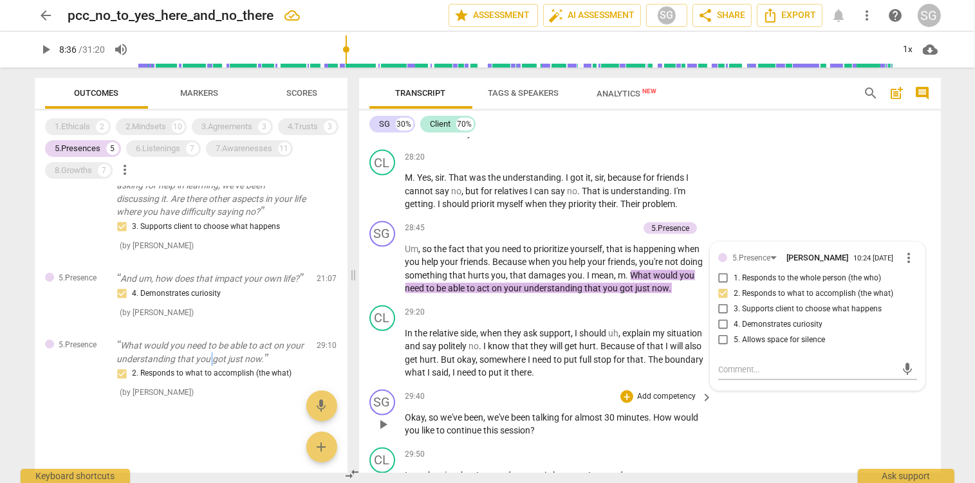
scroll to position [6716, 0]
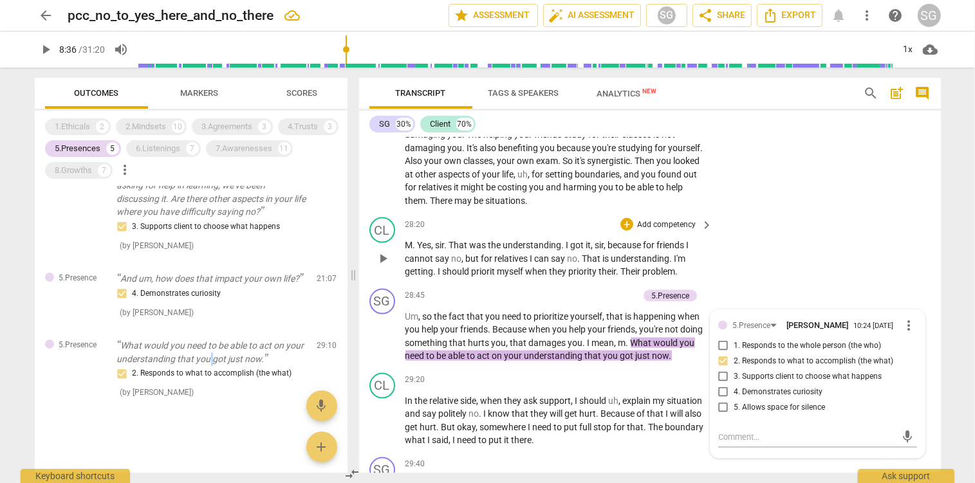
click at [380, 257] on span "play_arrow" at bounding box center [382, 258] width 15 height 15
click at [382, 259] on span "pause" at bounding box center [382, 258] width 15 height 15
click at [382, 259] on span "play_arrow" at bounding box center [382, 258] width 15 height 15
click at [382, 259] on span "pause" at bounding box center [382, 258] width 15 height 15
type input "1716"
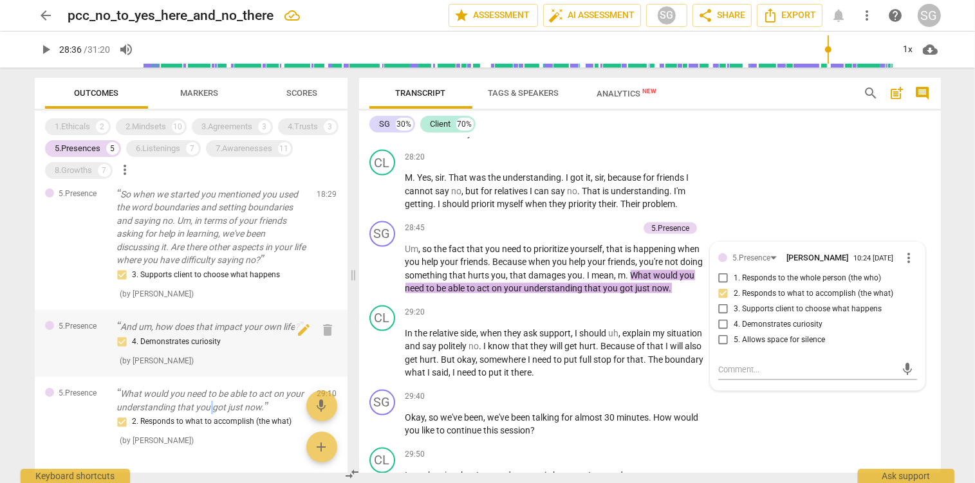
scroll to position [189, 0]
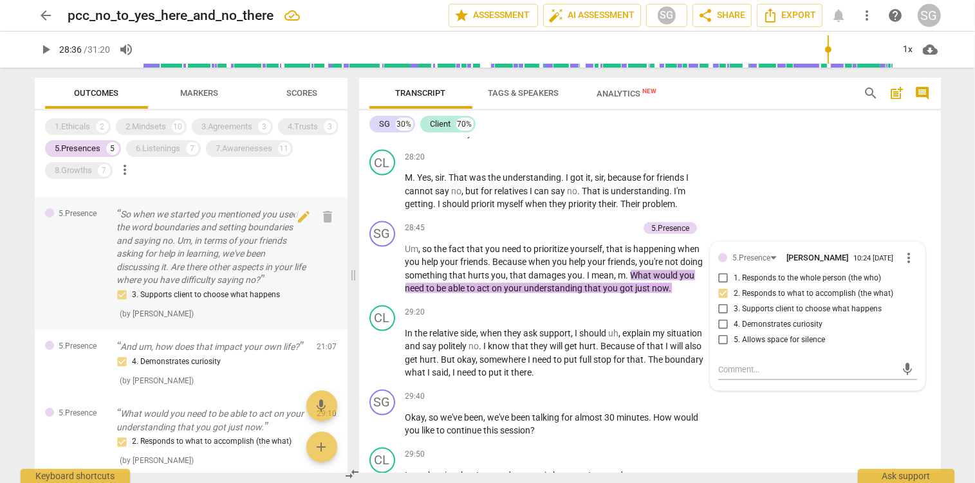
click at [207, 267] on p "So when we started you mentioned you used the word boundaries and setting bound…" at bounding box center [212, 247] width 190 height 79
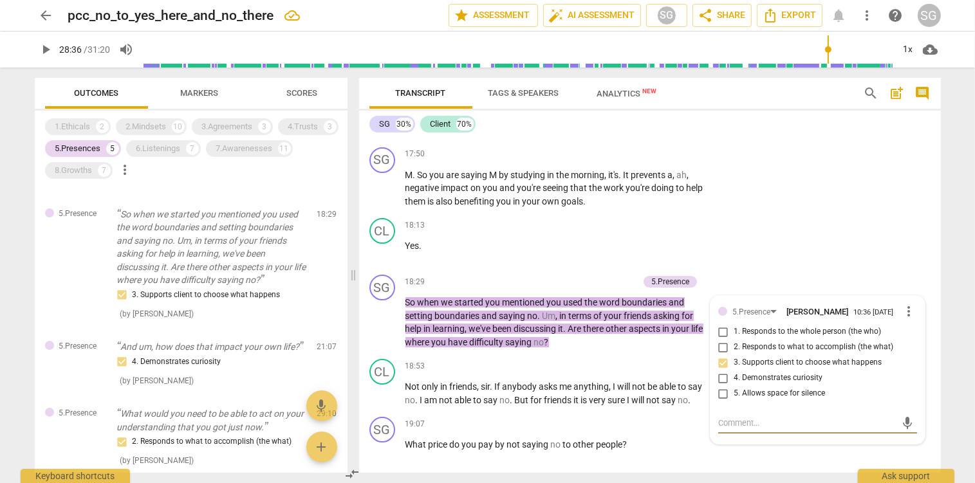
scroll to position [4373, 0]
click at [908, 320] on span "more_vert" at bounding box center [909, 311] width 15 height 15
click at [920, 353] on li "Delete" at bounding box center [924, 351] width 44 height 24
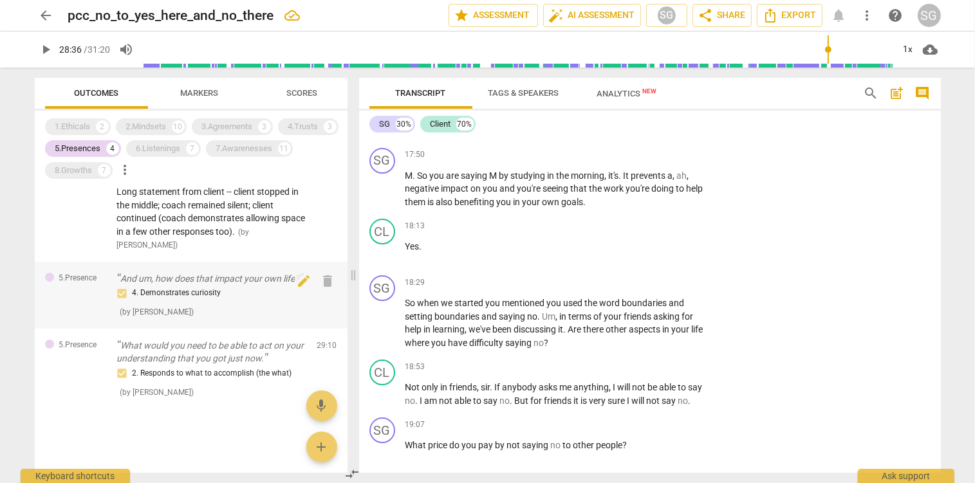
click at [215, 283] on p "And um, how does that impact your own life?" at bounding box center [212, 279] width 190 height 14
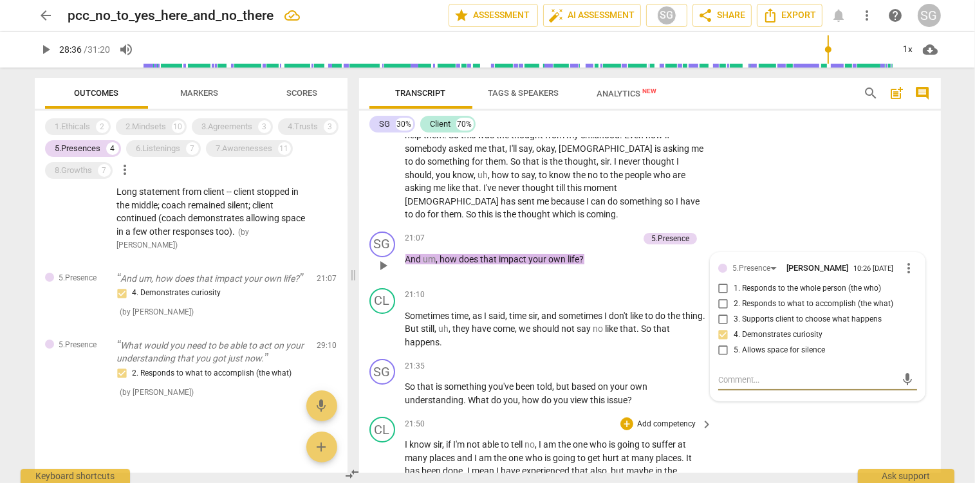
scroll to position [5038, 0]
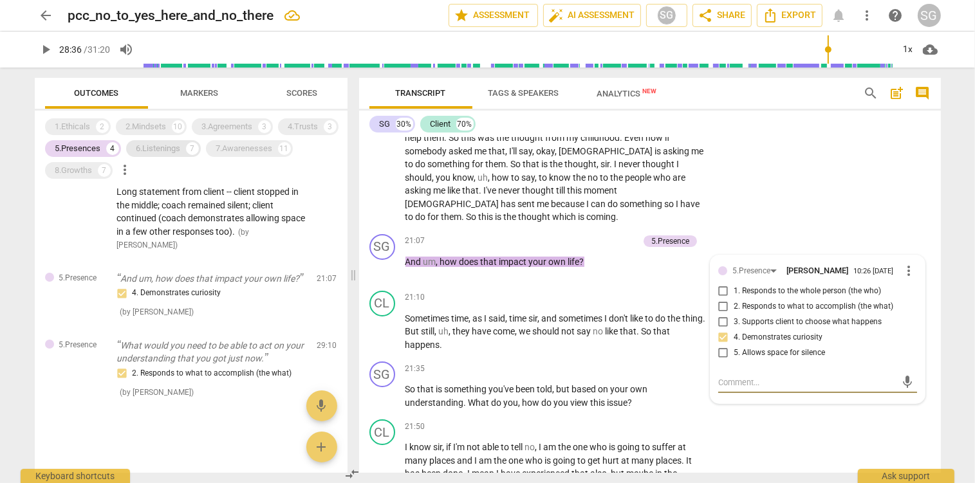
click at [160, 146] on div "6.Listenings" at bounding box center [158, 148] width 44 height 13
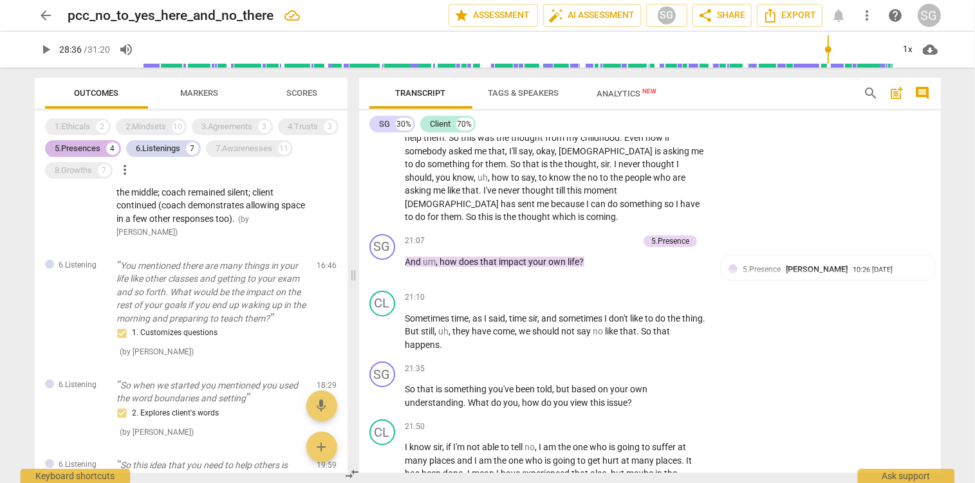
click at [80, 144] on div "5.Presences" at bounding box center [78, 148] width 46 height 13
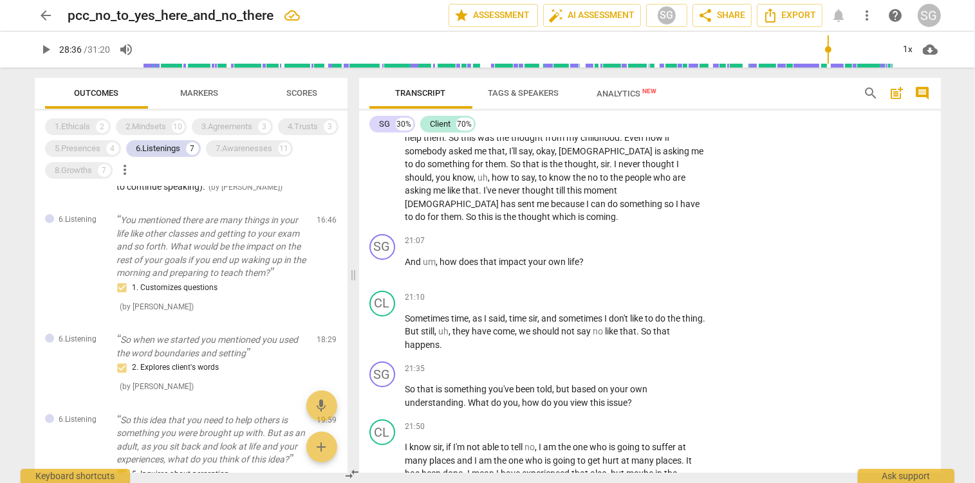
scroll to position [476, 0]
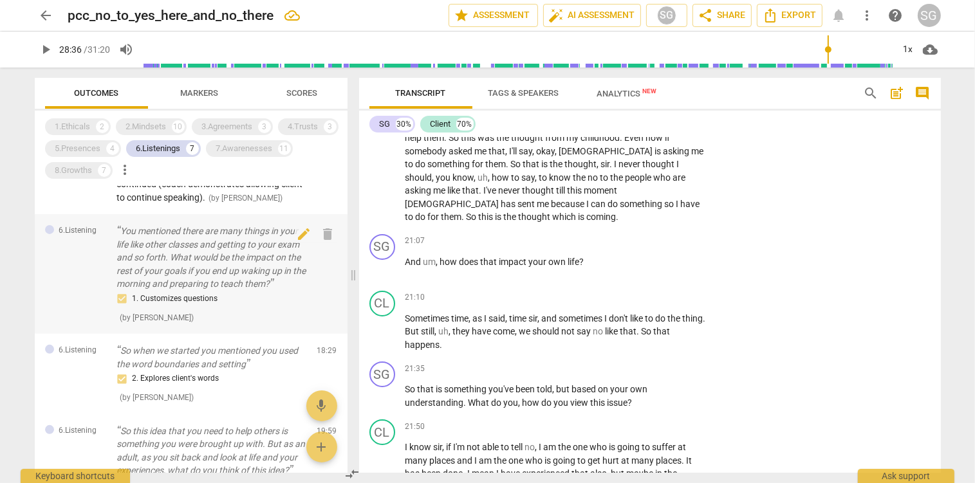
click at [186, 281] on p "You mentioned there are many things in your life like other classes and getting…" at bounding box center [212, 258] width 190 height 66
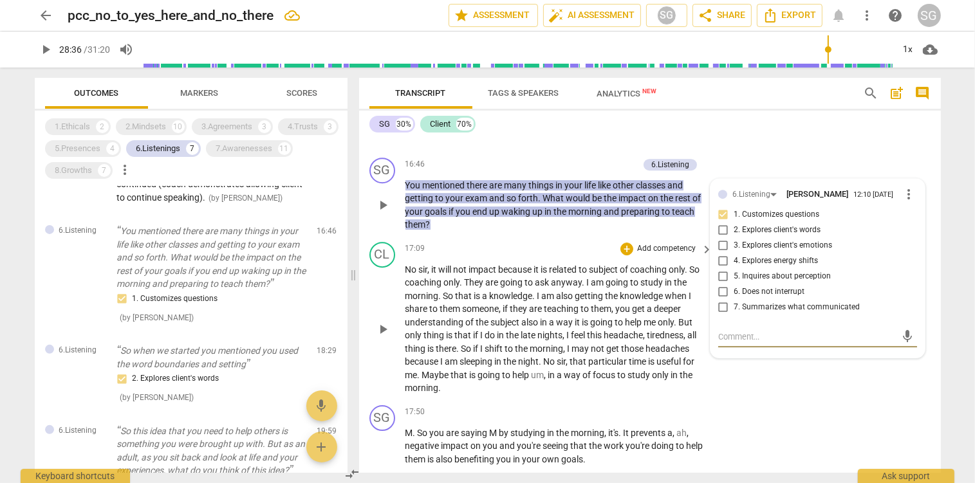
scroll to position [4096, 0]
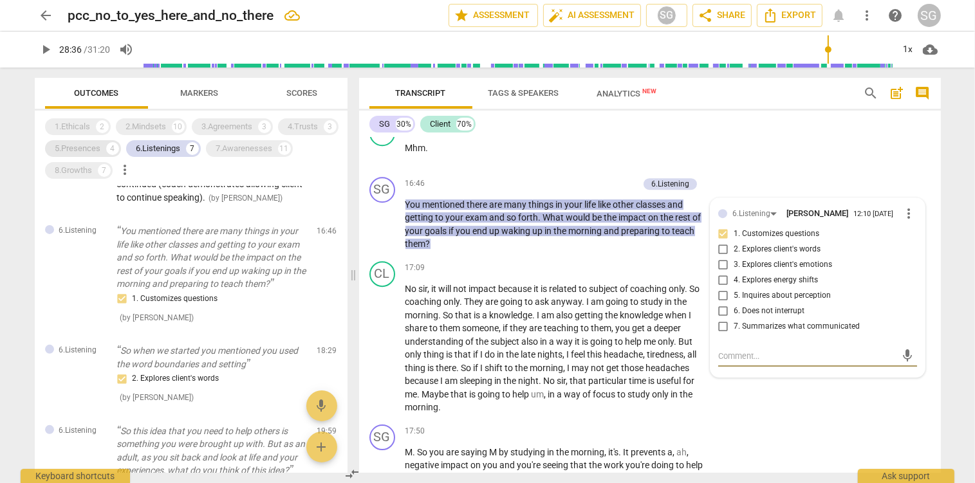
click at [66, 145] on div "5.Presences" at bounding box center [78, 148] width 46 height 13
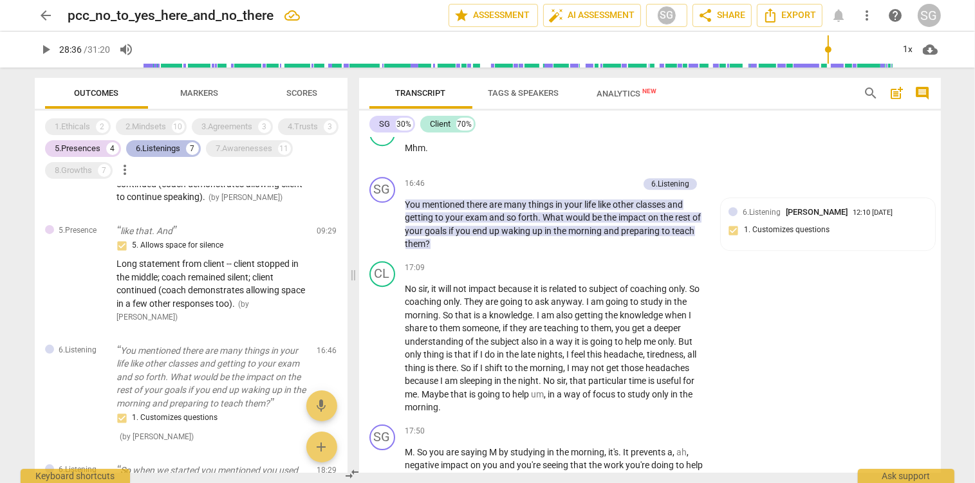
click at [154, 153] on div "6.Listenings" at bounding box center [158, 148] width 44 height 13
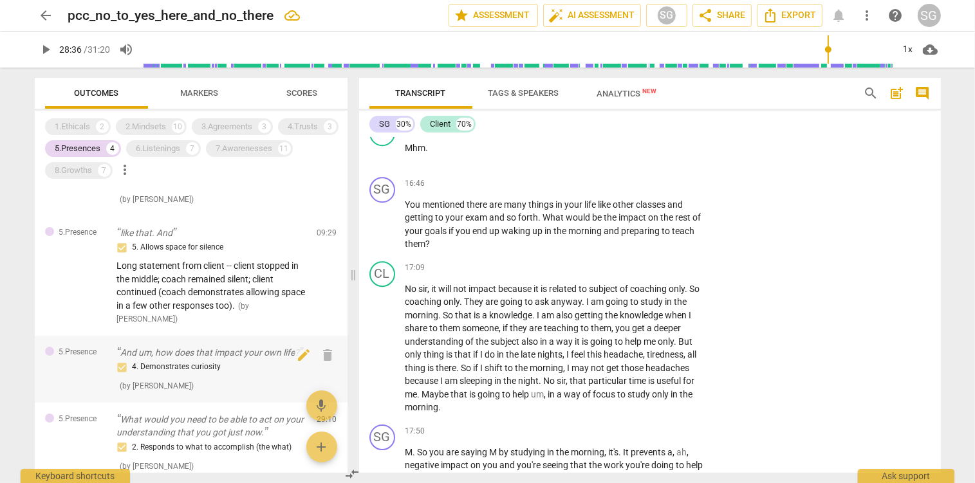
scroll to position [0, 0]
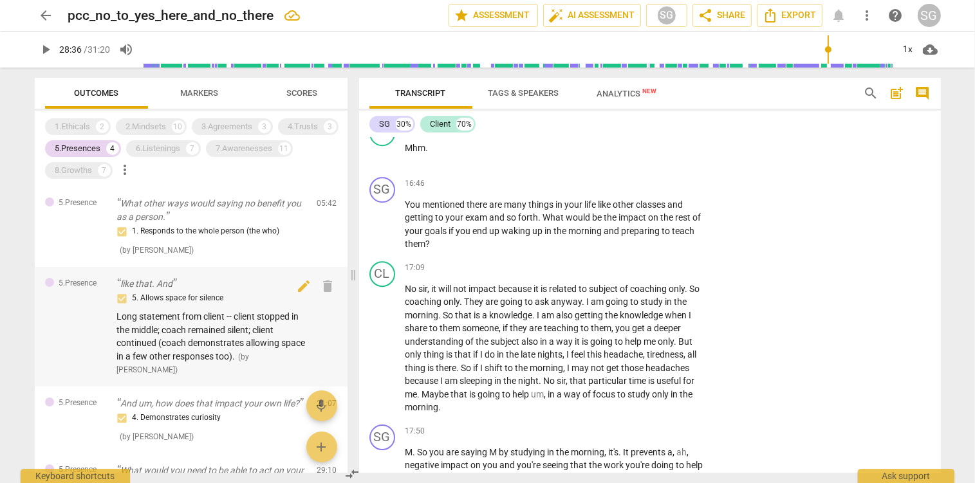
click at [194, 315] on span "Long statement from client -- client stopped in the middle; coach remained sile…" at bounding box center [211, 337] width 189 height 50
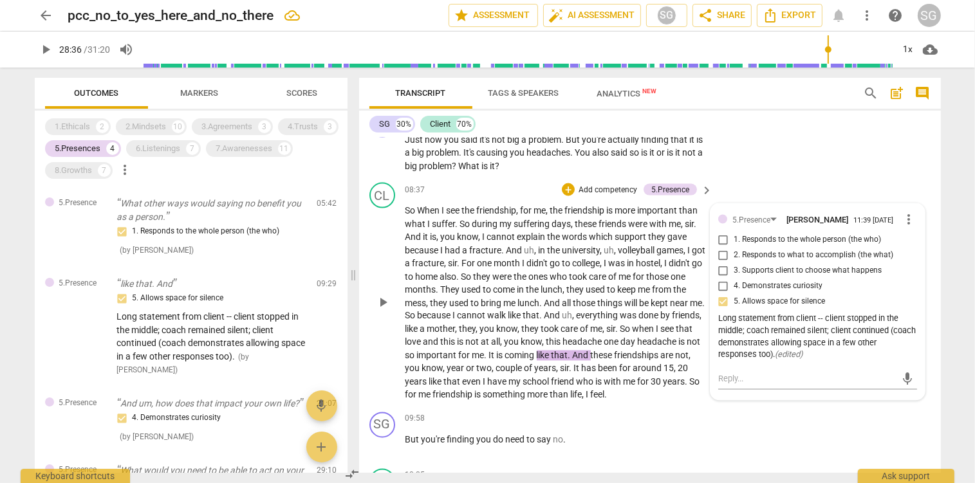
scroll to position [2270, 0]
click at [635, 95] on span "Analytics New" at bounding box center [627, 94] width 60 height 10
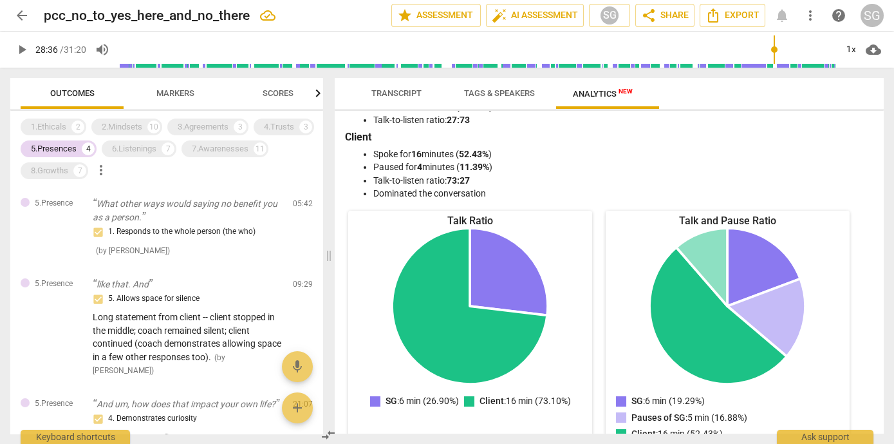
scroll to position [69, 0]
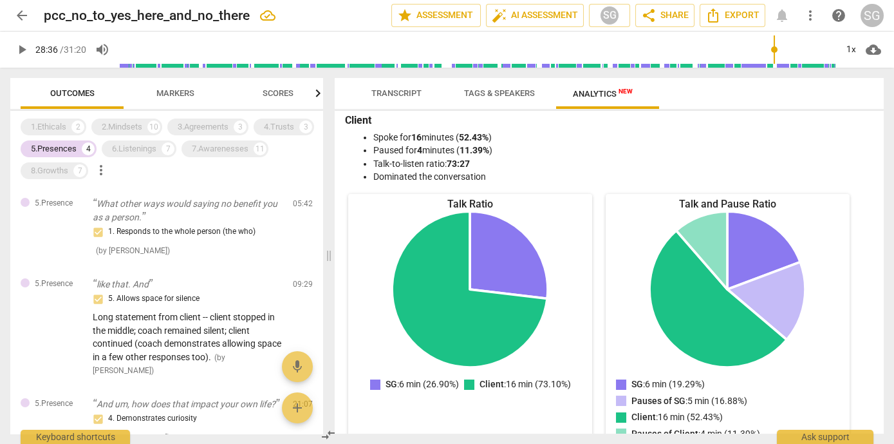
click at [403, 96] on span "Transcript" at bounding box center [396, 93] width 50 height 10
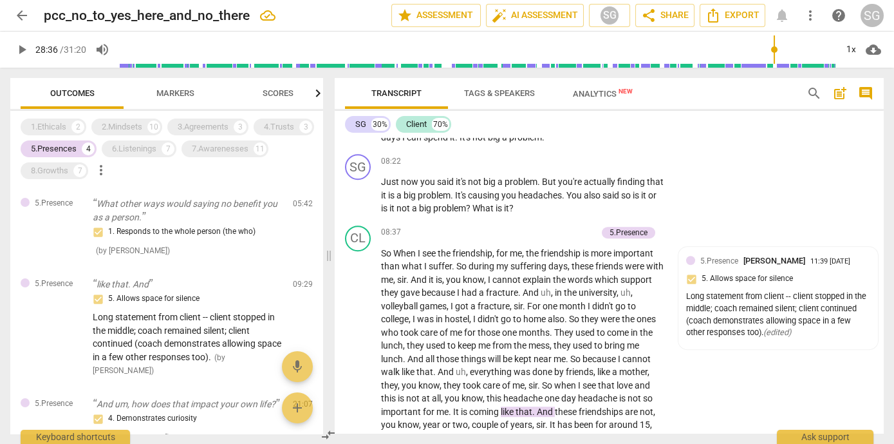
scroll to position [2270, 0]
click at [153, 331] on span "Long statement from client -- client stopped in the middle; coach remained sile…" at bounding box center [187, 337] width 189 height 50
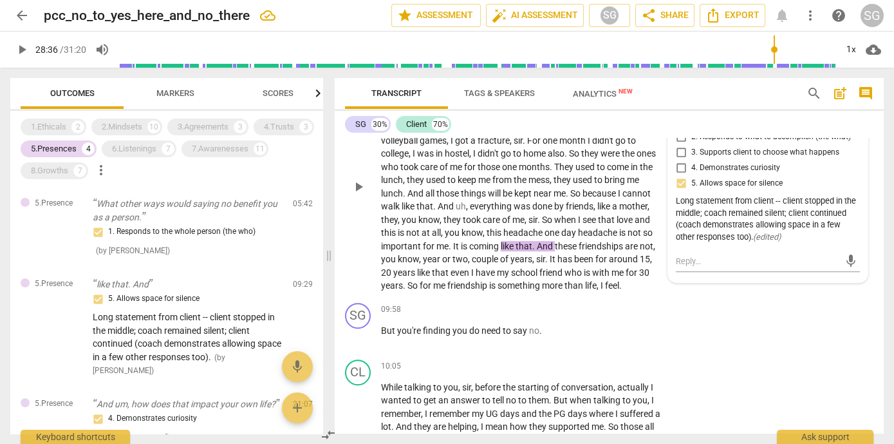
scroll to position [2433, 0]
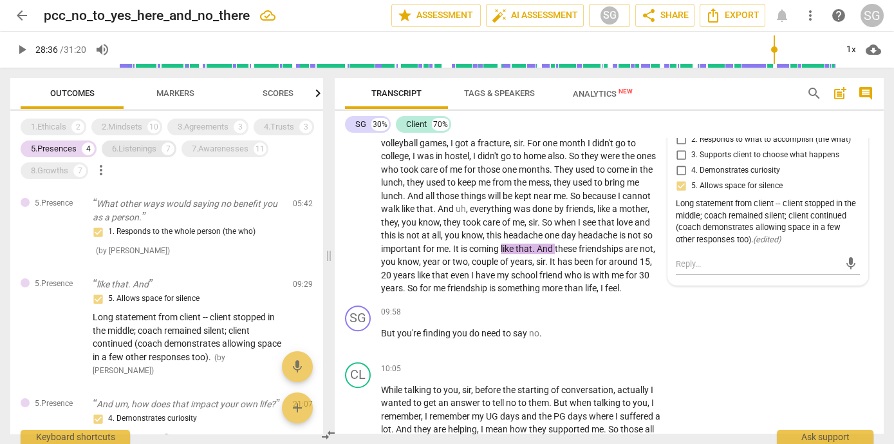
click at [130, 153] on div "6.Listenings" at bounding box center [134, 148] width 44 height 13
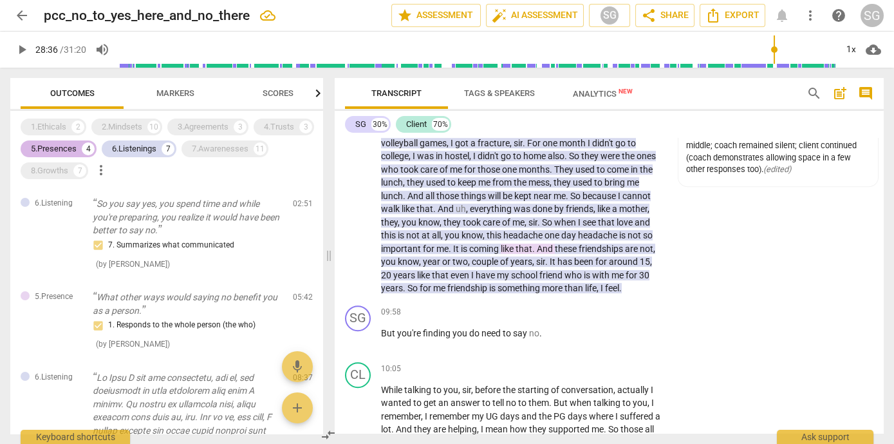
click at [66, 145] on div "5.Presences" at bounding box center [54, 148] width 46 height 13
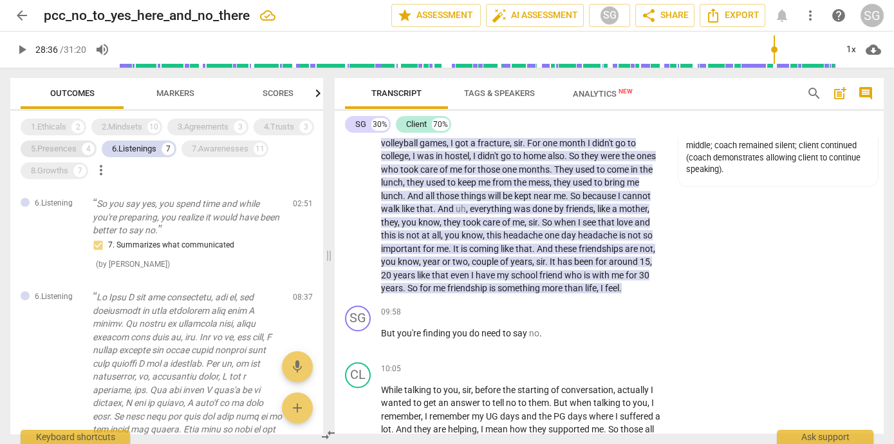
click at [66, 145] on div "5.Presences" at bounding box center [54, 148] width 46 height 13
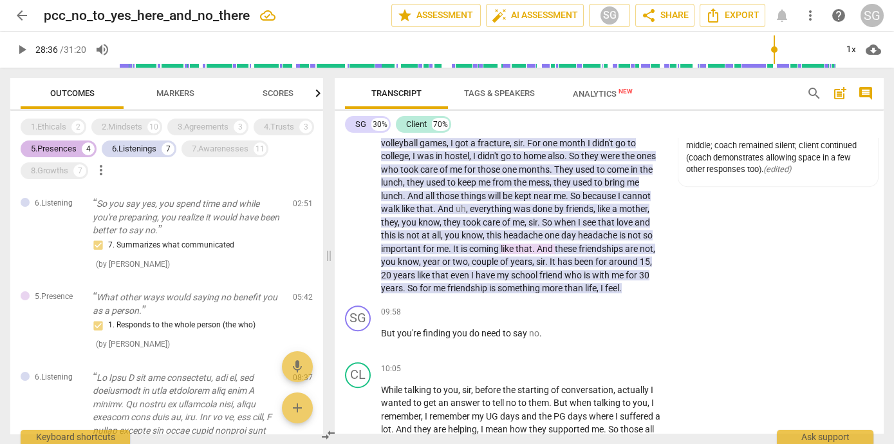
click at [70, 153] on div "5.Presences" at bounding box center [54, 148] width 46 height 13
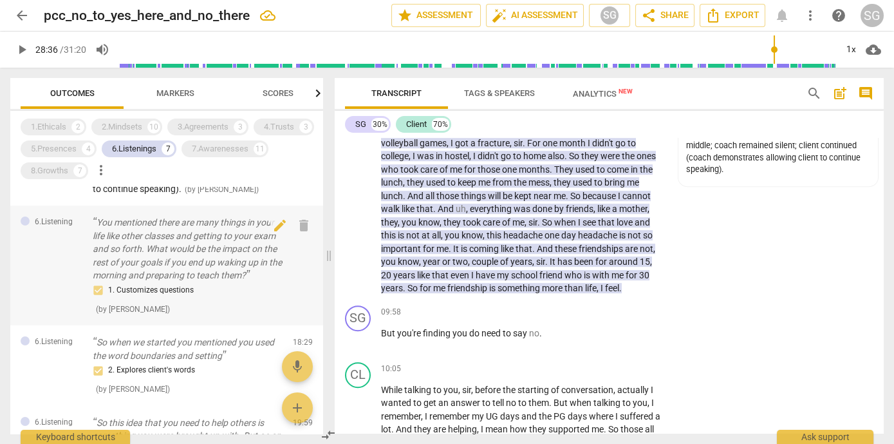
scroll to position [485, 0]
click at [185, 279] on p "You mentioned there are many things in your life like other classes and getting…" at bounding box center [188, 248] width 190 height 66
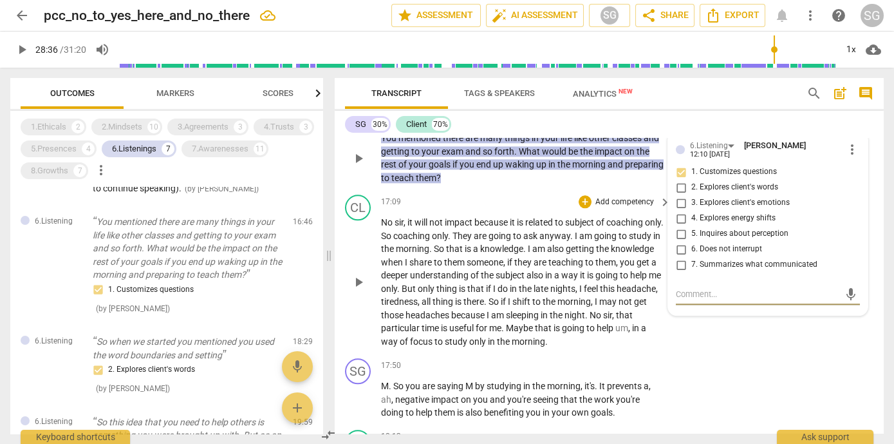
scroll to position [4234, 0]
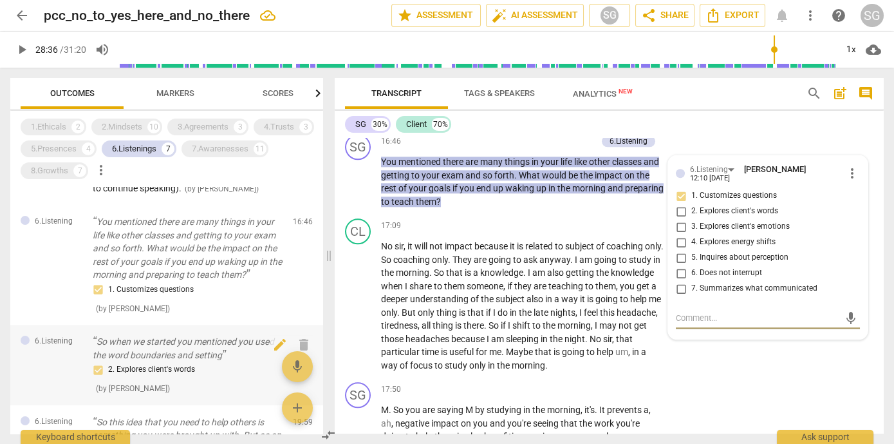
click at [175, 361] on p "So when we started you mentioned you used the word boundaries and setting" at bounding box center [188, 348] width 190 height 26
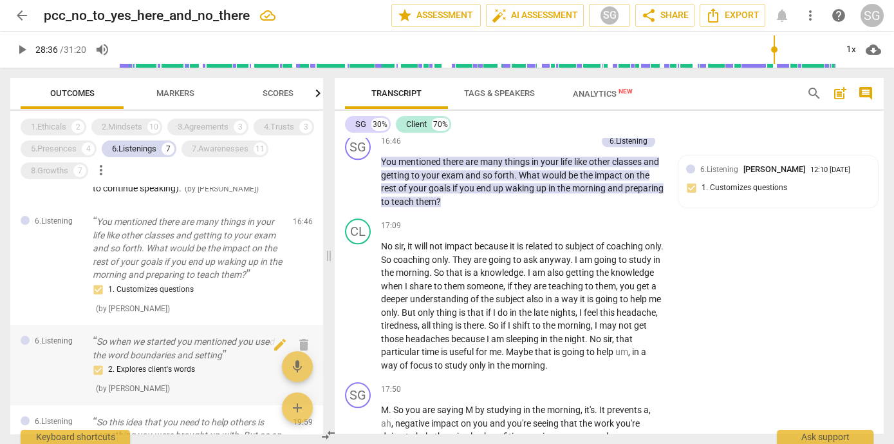
scroll to position [4678, 0]
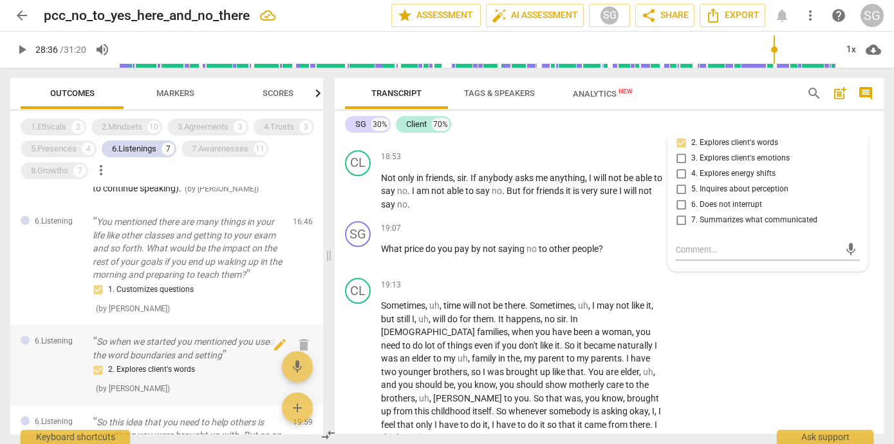
click at [172, 353] on p "So when we started you mentioned you used the word boundaries and setting" at bounding box center [188, 348] width 190 height 26
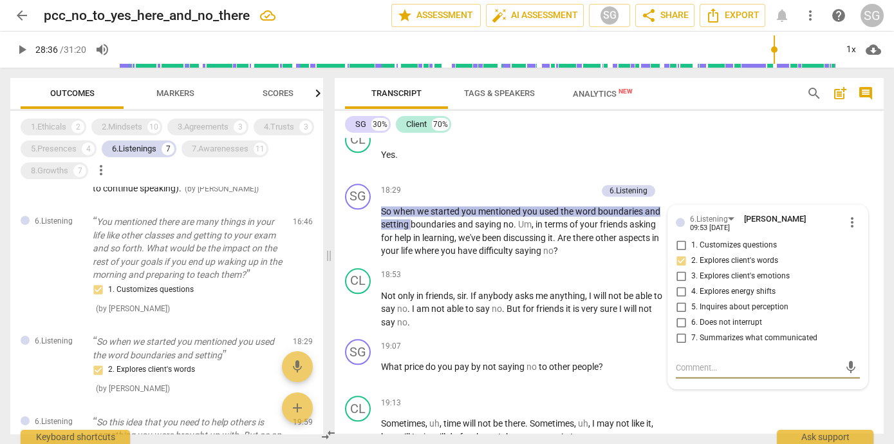
scroll to position [4609, 0]
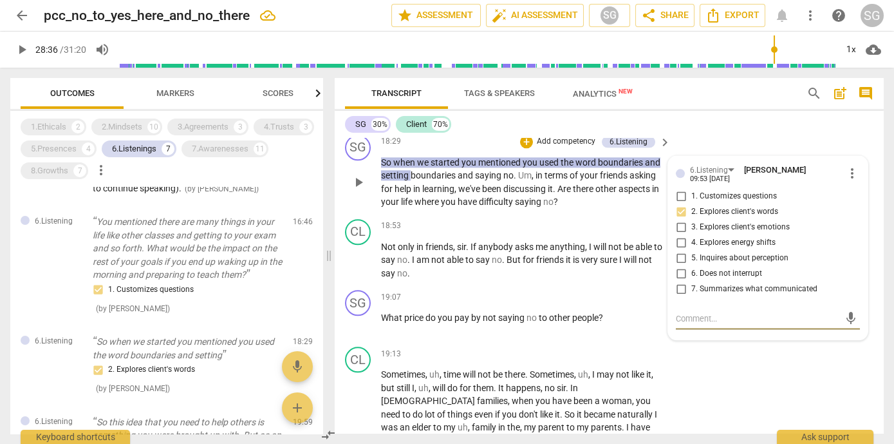
click at [856, 181] on span "more_vert" at bounding box center [852, 172] width 15 height 15
click at [865, 234] on li "Delete" at bounding box center [860, 234] width 44 height 24
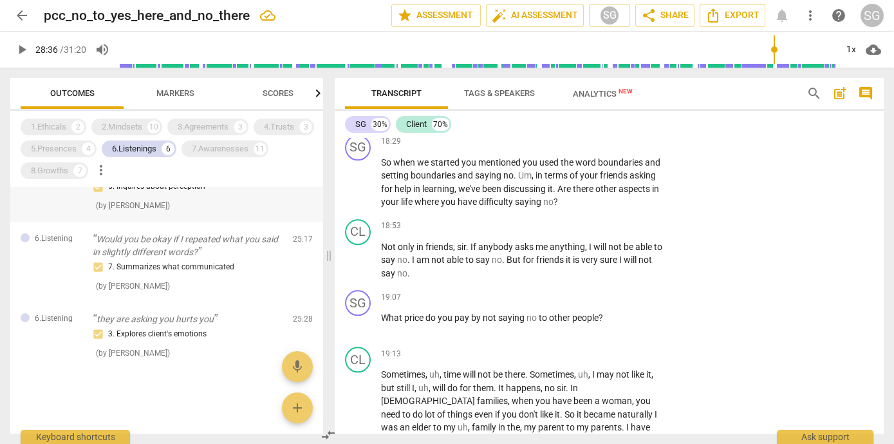
scroll to position [708, 0]
click at [183, 326] on div "3. Explores client's emotions" at bounding box center [188, 333] width 190 height 15
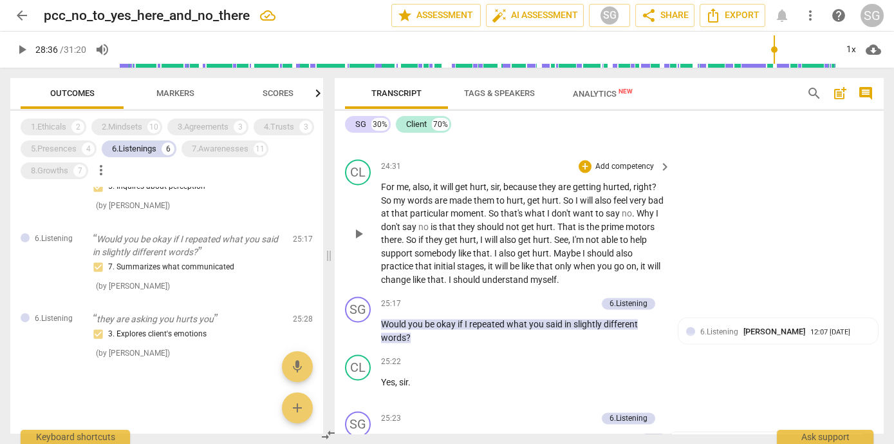
scroll to position [6132, 0]
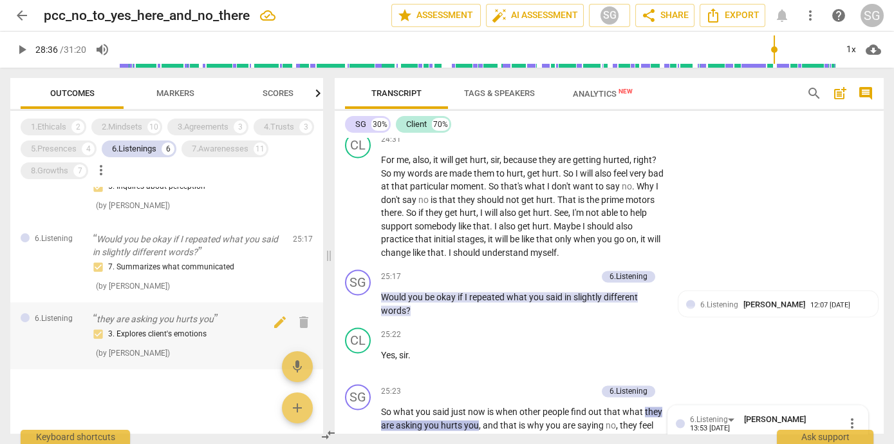
click at [161, 331] on div "3. Explores client's emotions" at bounding box center [188, 333] width 190 height 15
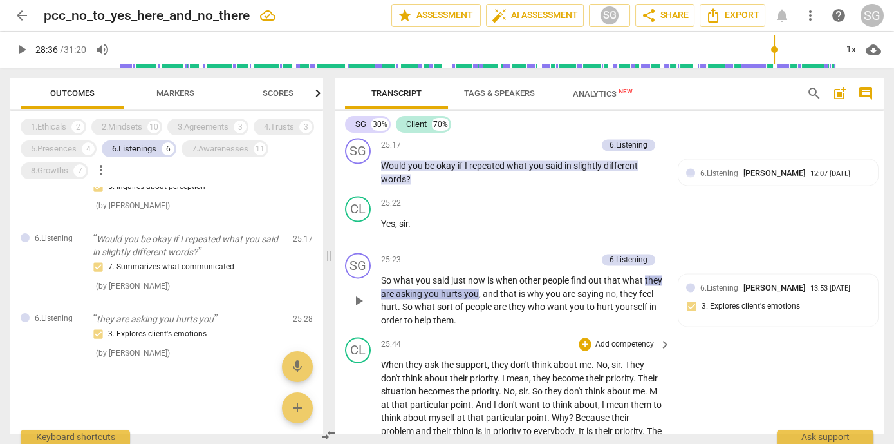
scroll to position [6264, 0]
click at [137, 323] on p "they are asking you hurts you" at bounding box center [188, 319] width 190 height 14
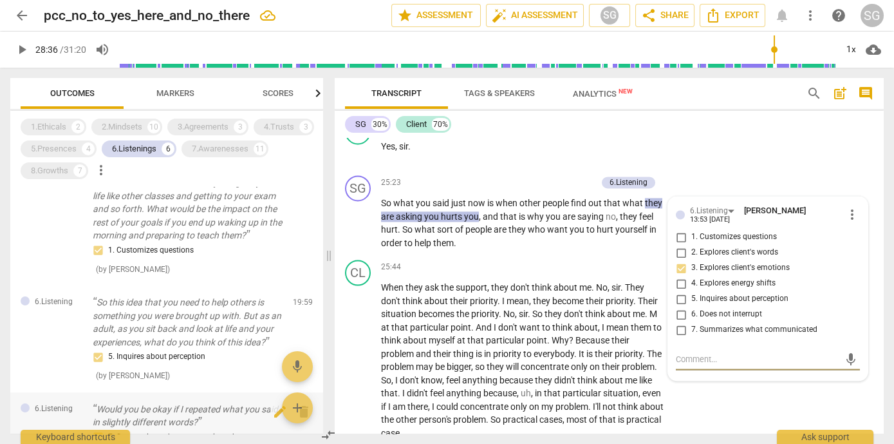
scroll to position [569, 0]
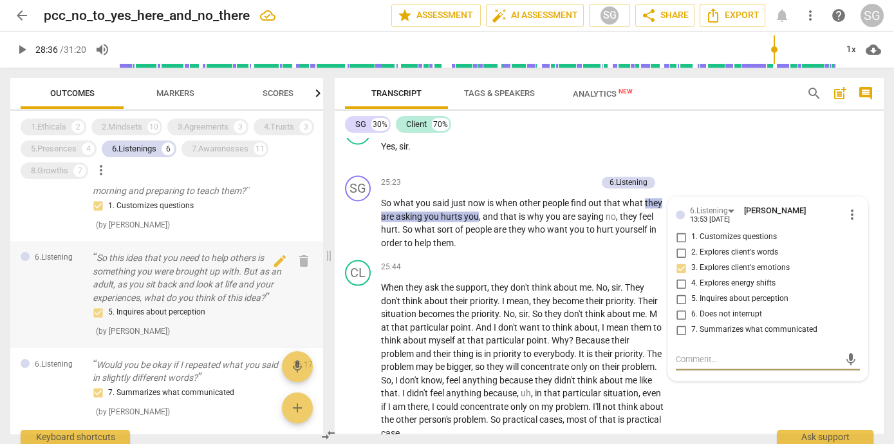
click at [169, 290] on p "So this idea that you need to help others is something you were brought up with…" at bounding box center [188, 277] width 190 height 53
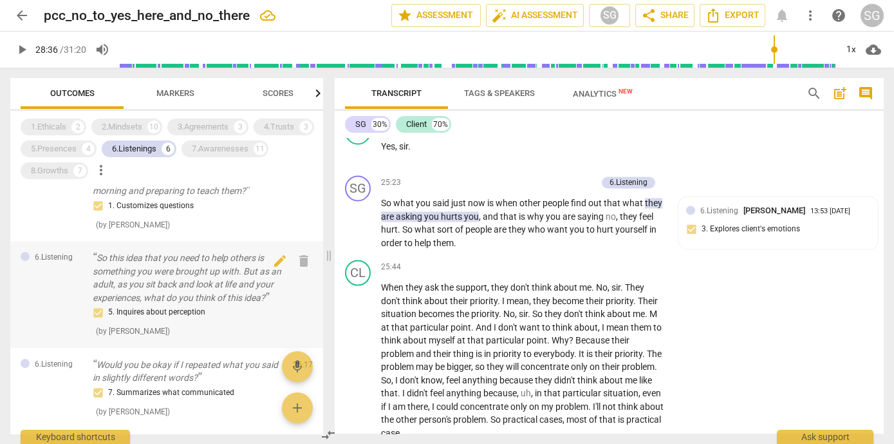
scroll to position [5054, 0]
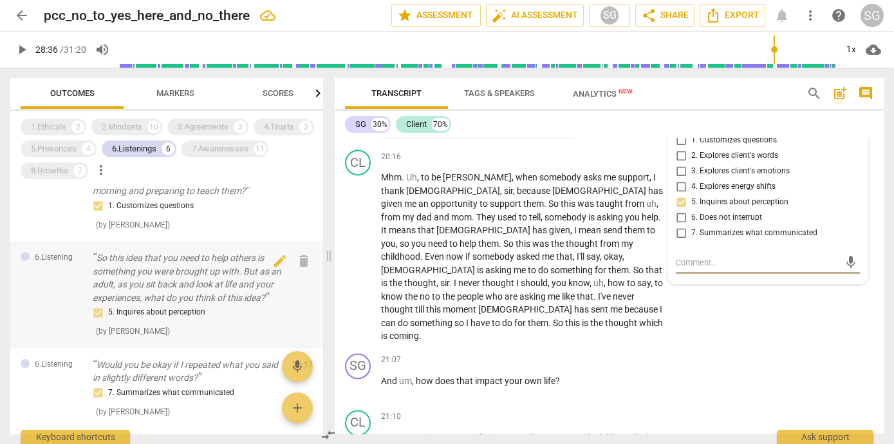
drag, startPoint x: 171, startPoint y: 276, endPoint x: 400, endPoint y: 290, distance: 230.3
click at [173, 276] on p "So this idea that you need to help others is something you were brought up with…" at bounding box center [188, 277] width 190 height 53
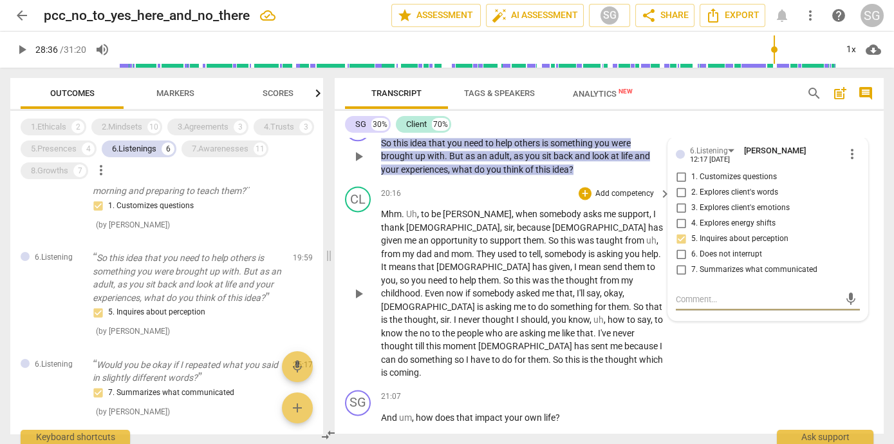
scroll to position [4984, 0]
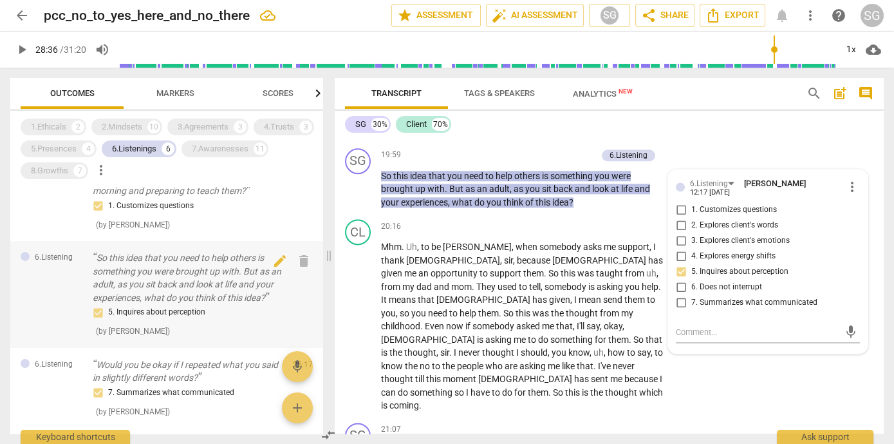
click at [158, 291] on p "So this idea that you need to help others is something you were brought up with…" at bounding box center [188, 277] width 190 height 53
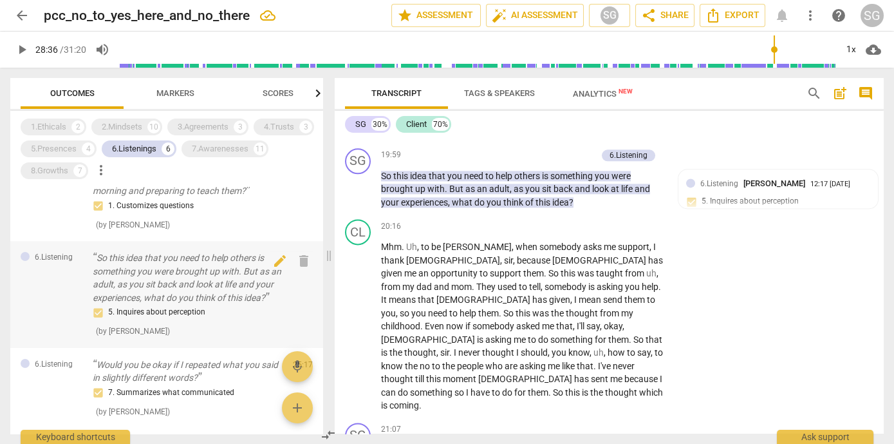
scroll to position [639, 0]
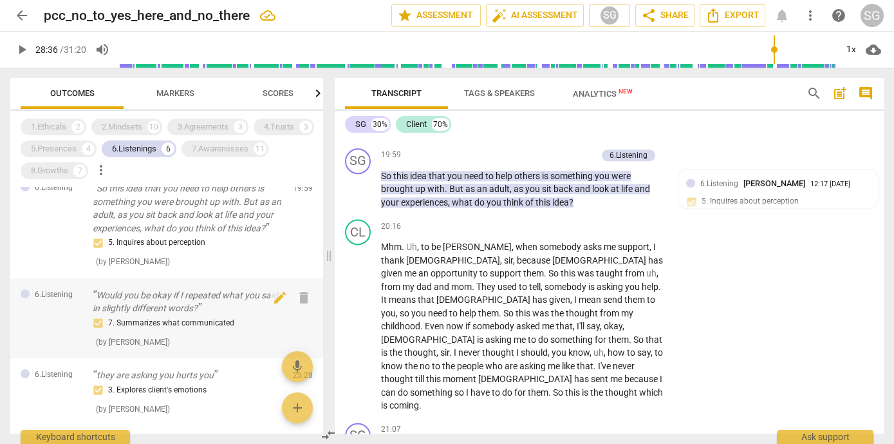
click at [141, 312] on p "Would you be okay if I repeated what you said in slightly different words?" at bounding box center [188, 301] width 190 height 26
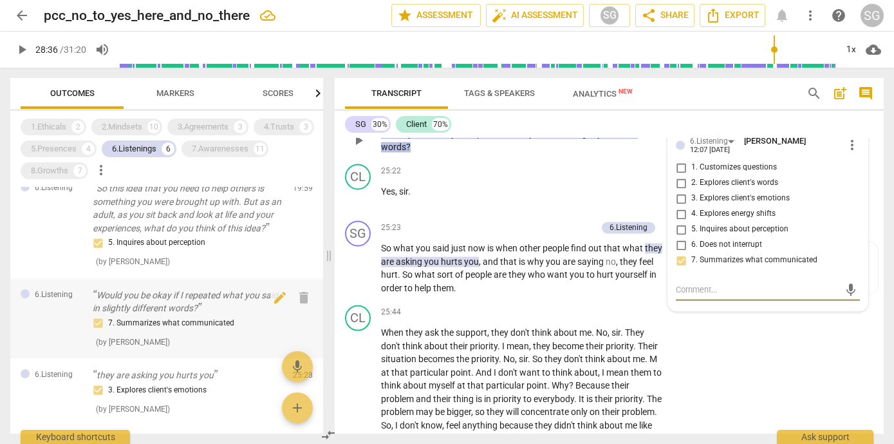
click at [141, 312] on p "Would you be okay if I repeated what you said in slightly different words?" at bounding box center [188, 301] width 190 height 26
click at [156, 234] on p "So this idea that you need to help others is something you were brought up with…" at bounding box center [188, 208] width 190 height 53
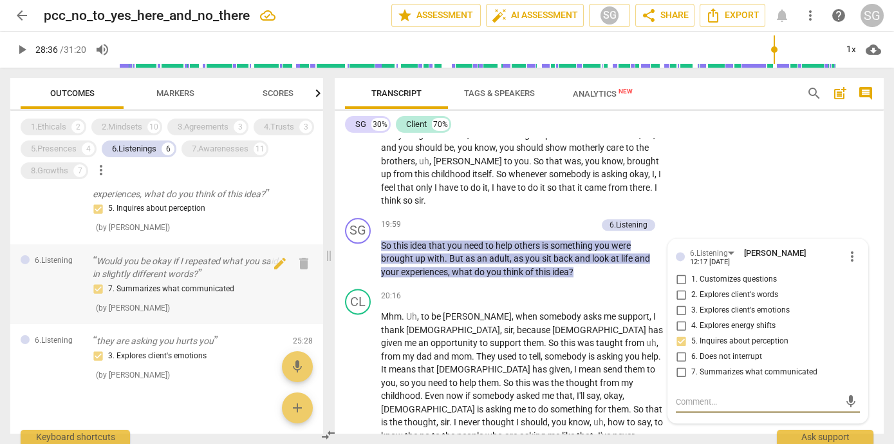
scroll to position [639, 0]
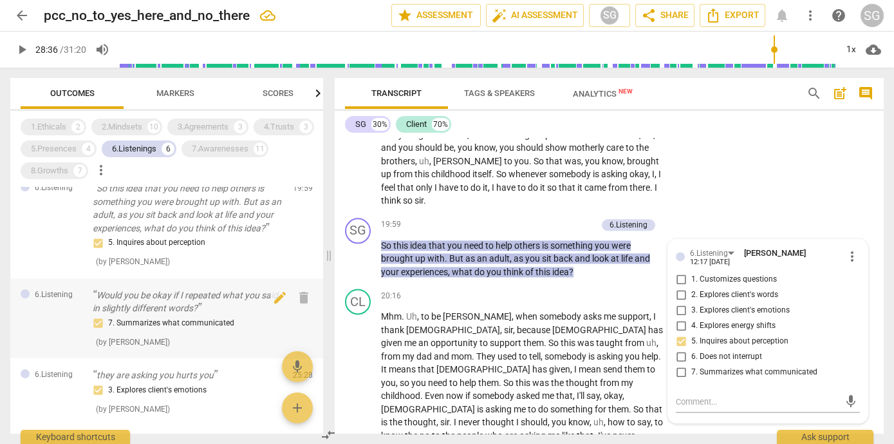
click at [147, 315] on p "Would you be okay if I repeated what you said in slightly different words?" at bounding box center [188, 301] width 190 height 26
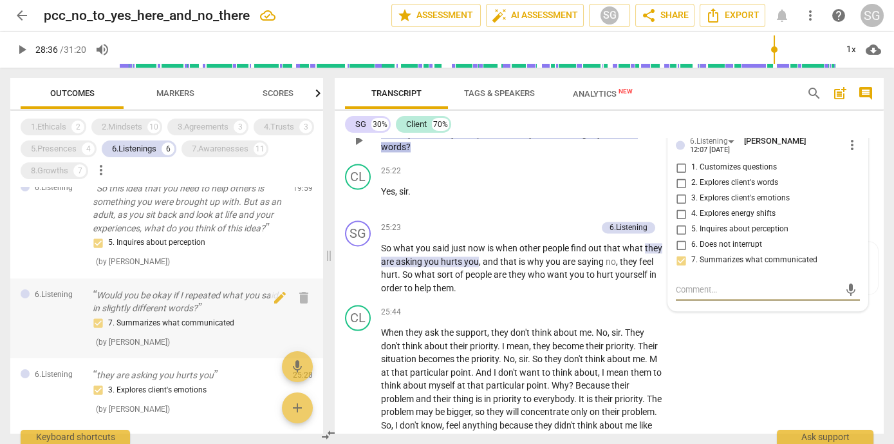
click at [150, 315] on p "Would you be okay if I repeated what you said in slightly different words?" at bounding box center [188, 301] width 190 height 26
click at [184, 314] on p "Would you be okay if I repeated what you said in slightly different words?" at bounding box center [188, 301] width 190 height 26
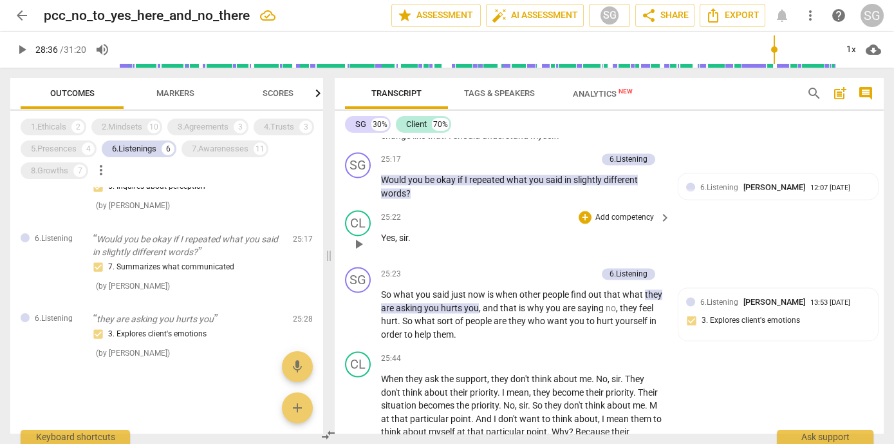
scroll to position [6226, 0]
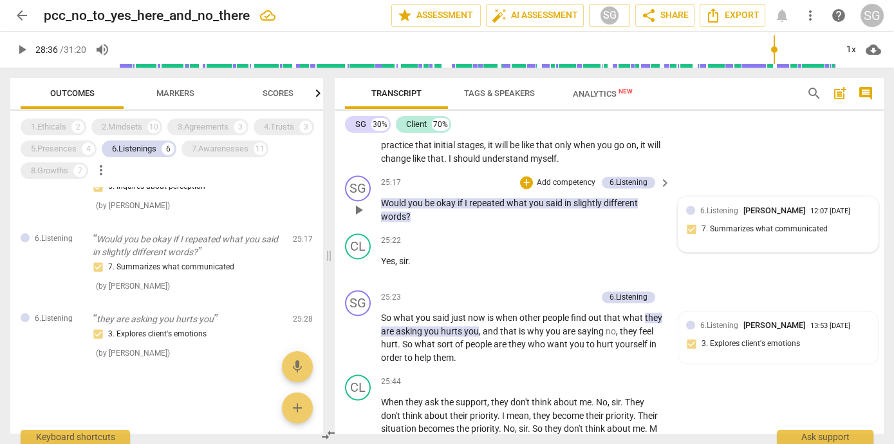
click at [787, 216] on div "6.Listening [PERSON_NAME] 12:07 [DATE]" at bounding box center [785, 210] width 170 height 12
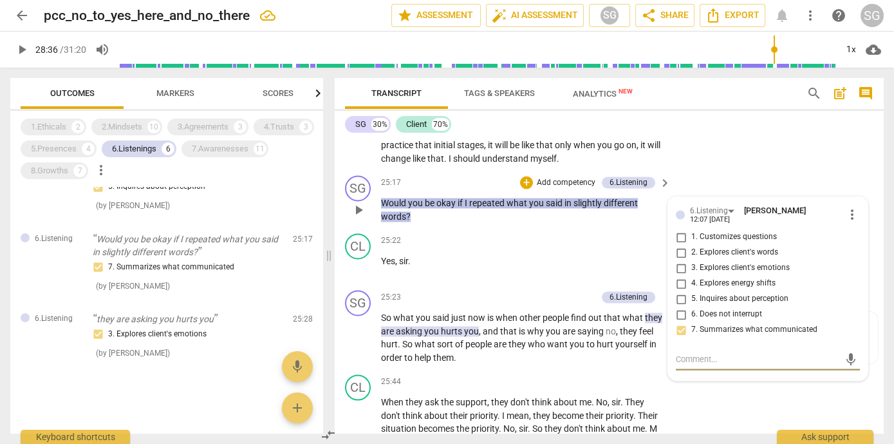
click at [581, 198] on span "slightly" at bounding box center [589, 203] width 30 height 10
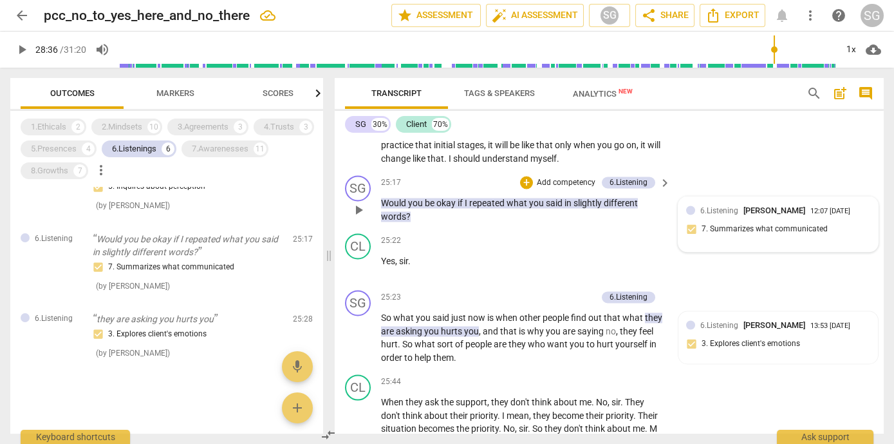
click at [801, 214] on div "6.Listening [PERSON_NAME] 12:07 [DATE]" at bounding box center [785, 210] width 170 height 12
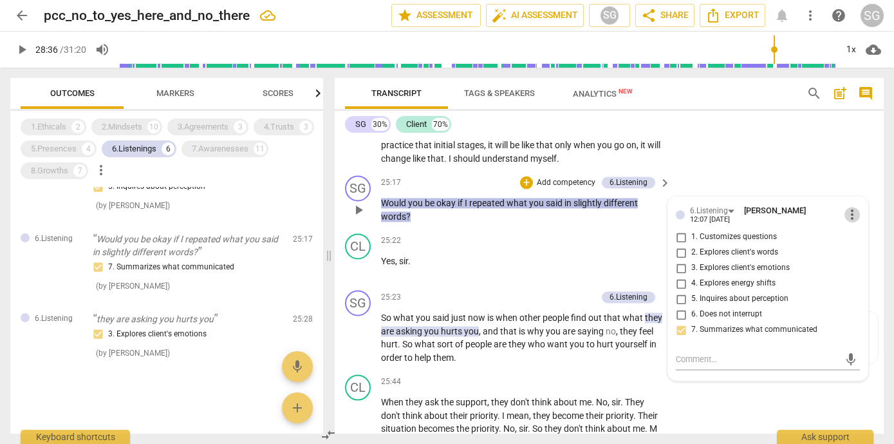
click at [853, 209] on span "more_vert" at bounding box center [852, 214] width 15 height 15
click at [857, 233] on li "Delete" at bounding box center [860, 233] width 44 height 24
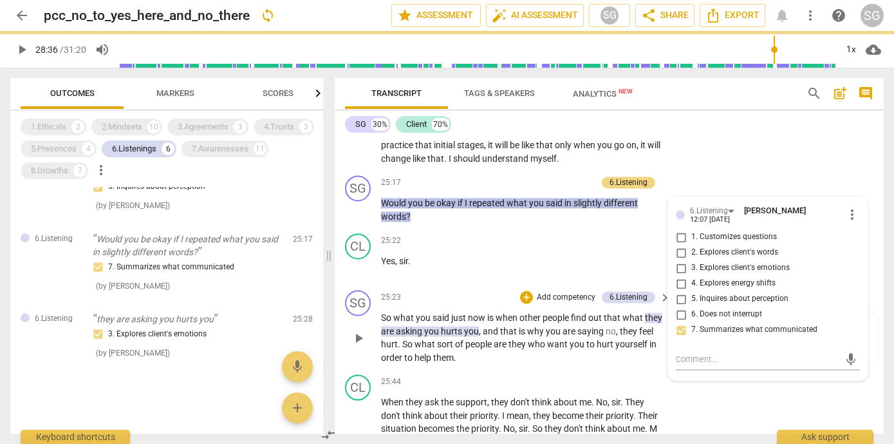
scroll to position [628, 0]
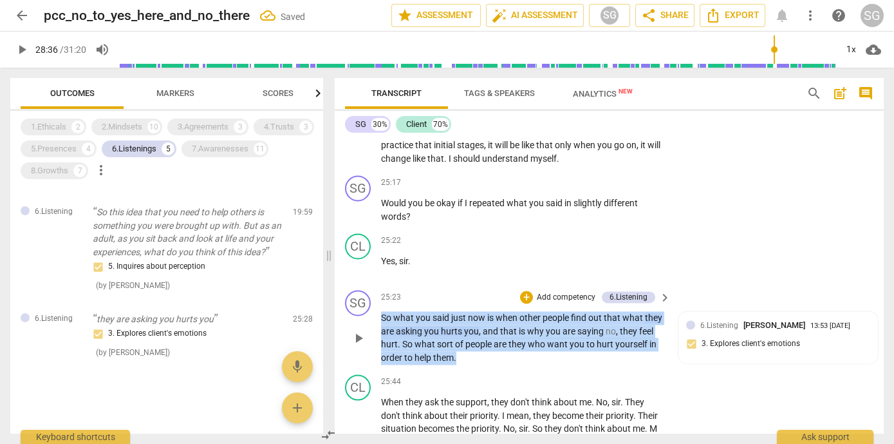
drag, startPoint x: 382, startPoint y: 314, endPoint x: 467, endPoint y: 359, distance: 96.2
click at [467, 359] on p "So what you said just now is when other people find out that what they are aski…" at bounding box center [522, 337] width 283 height 53
click at [572, 292] on p "Add competency" at bounding box center [566, 298] width 61 height 12
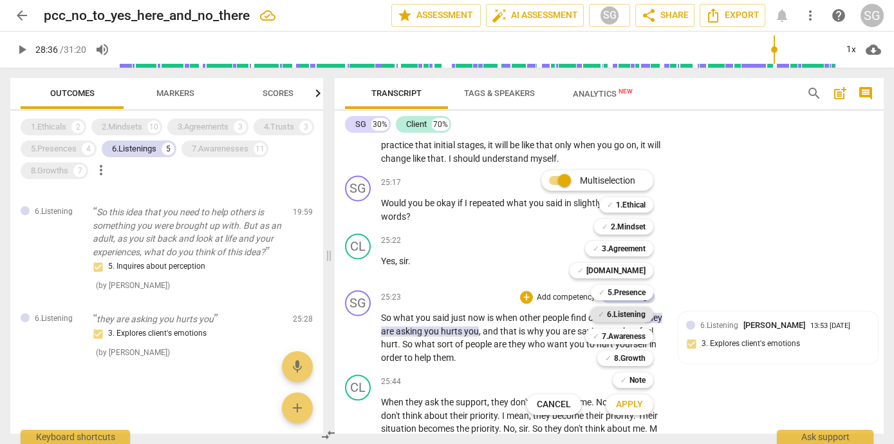
click at [635, 314] on b "6.Listening" at bounding box center [626, 313] width 39 height 15
click at [642, 407] on span "Apply" at bounding box center [629, 404] width 27 height 13
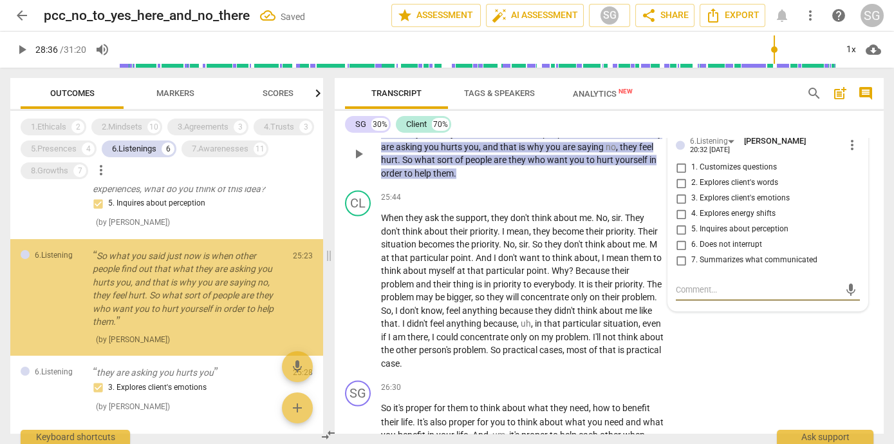
scroll to position [678, 0]
click at [680, 259] on input "7. Summarizes what communicated" at bounding box center [681, 259] width 21 height 15
checkbox input "true"
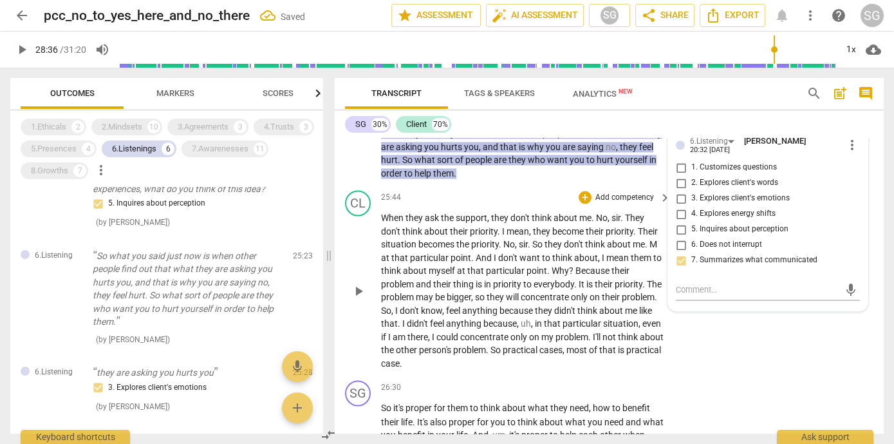
scroll to position [6341, 0]
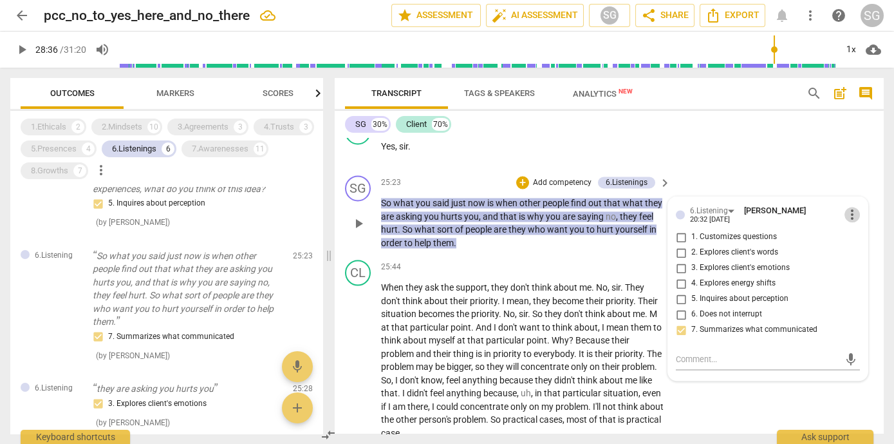
click at [850, 207] on span "more_vert" at bounding box center [852, 214] width 15 height 15
click at [858, 233] on li "Delete" at bounding box center [860, 234] width 44 height 24
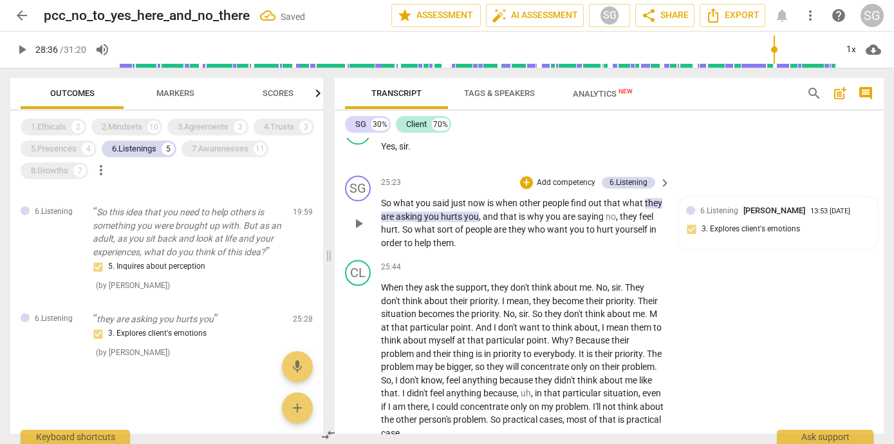
scroll to position [628, 0]
drag, startPoint x: 380, startPoint y: 198, endPoint x: 475, endPoint y: 215, distance: 96.2
click at [475, 215] on div "SG play_arrow pause 25:23 + Add competency 6.Listening keyboard_arrow_right So …" at bounding box center [609, 212] width 549 height 84
click at [389, 201] on span "So" at bounding box center [387, 203] width 12 height 10
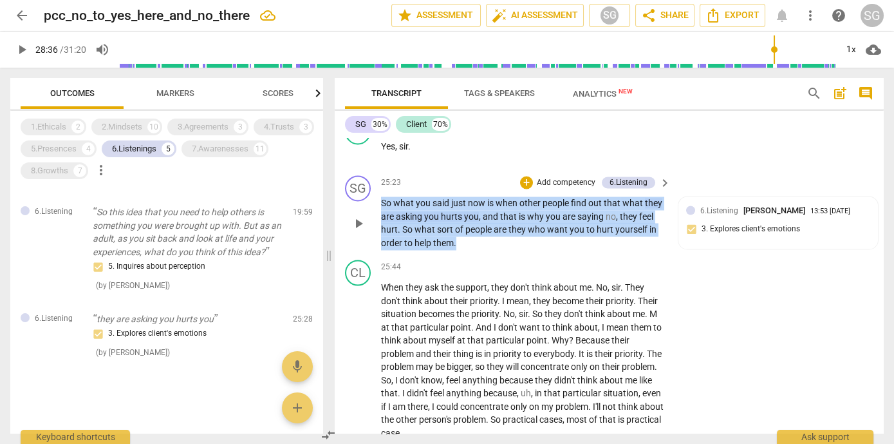
drag, startPoint x: 382, startPoint y: 199, endPoint x: 521, endPoint y: 234, distance: 142.9
click at [521, 234] on p "So what you said just now is when other people find out that what they are aski…" at bounding box center [522, 222] width 283 height 53
click at [570, 179] on p "Add competency" at bounding box center [566, 183] width 61 height 12
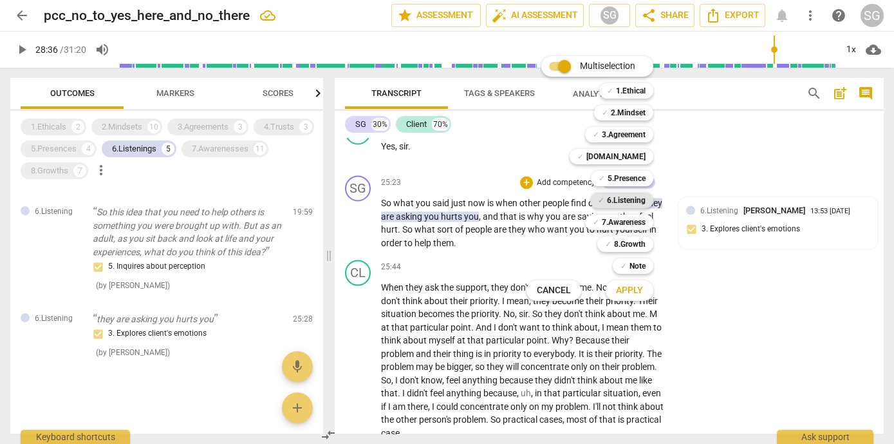
click at [632, 196] on b "6.Listening" at bounding box center [626, 199] width 39 height 15
click at [633, 288] on span "Apply" at bounding box center [629, 290] width 27 height 13
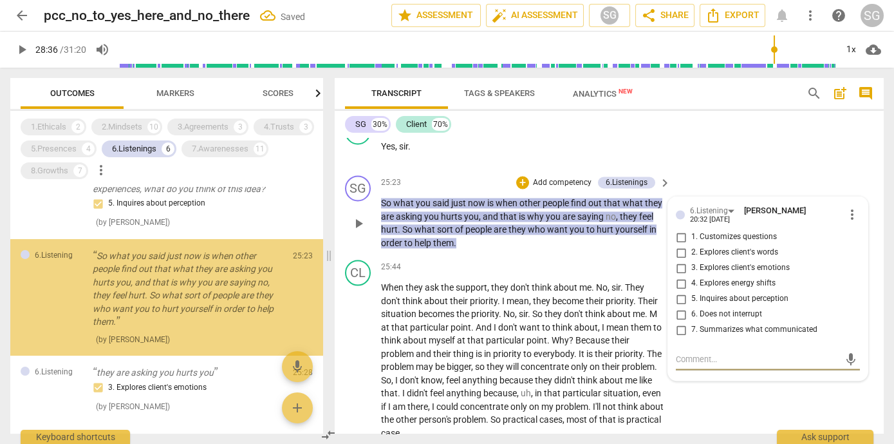
scroll to position [678, 0]
click at [679, 326] on input "7. Summarizes what communicated" at bounding box center [681, 329] width 21 height 15
checkbox input "true"
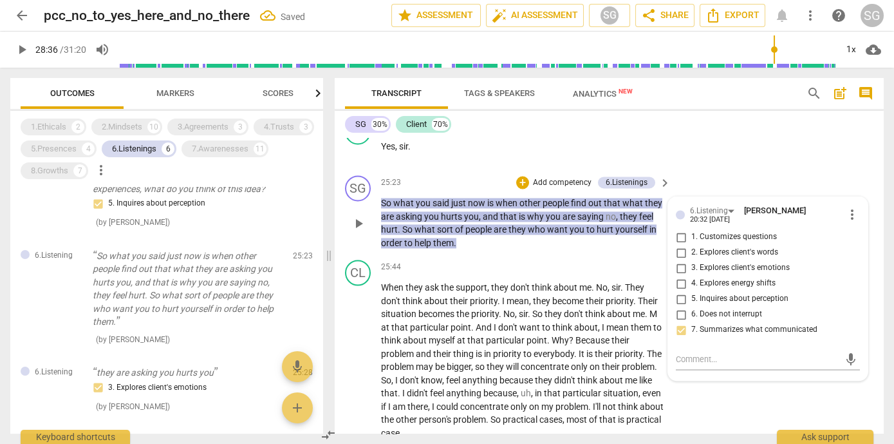
click at [474, 238] on p "So what you said just now is when other people find out that what they are aski…" at bounding box center [522, 222] width 283 height 53
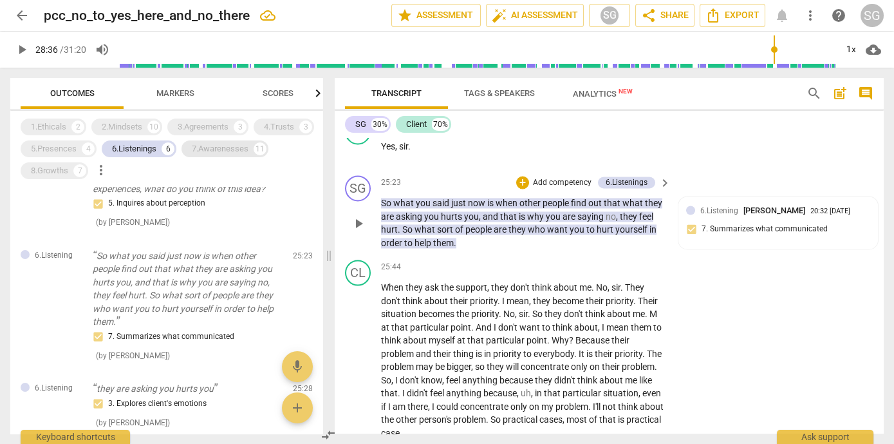
click at [221, 152] on div "7.Awarenesses" at bounding box center [220, 148] width 57 height 13
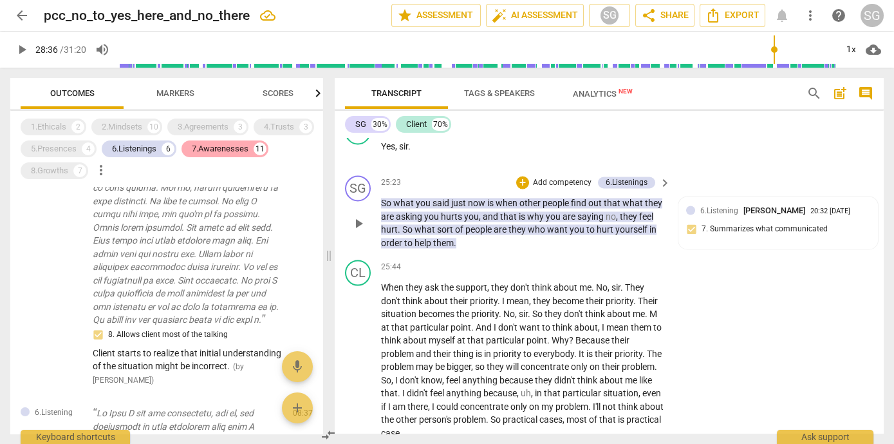
scroll to position [2387, 0]
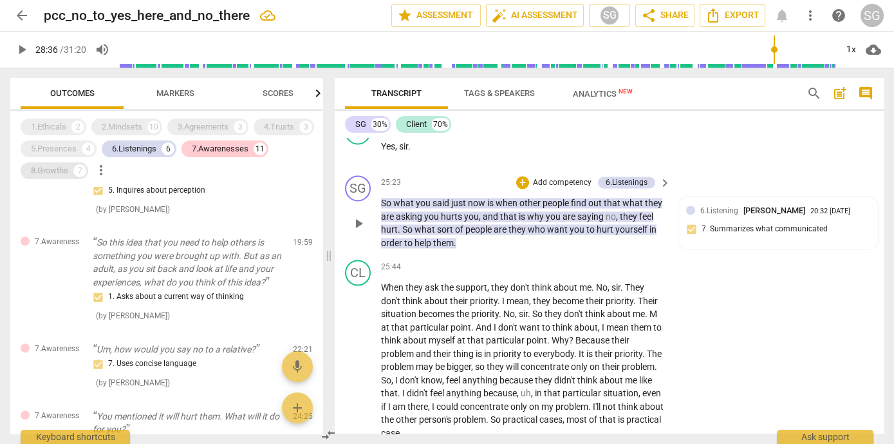
click at [57, 177] on div "8.Growths 7" at bounding box center [55, 170] width 68 height 17
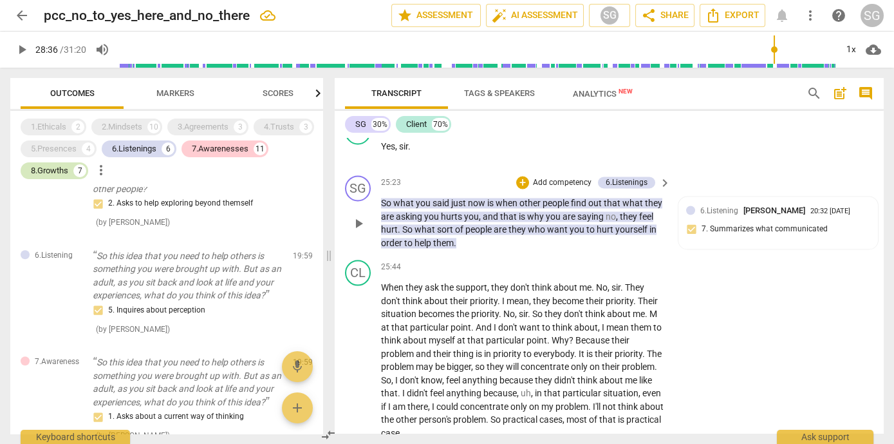
scroll to position [2507, 0]
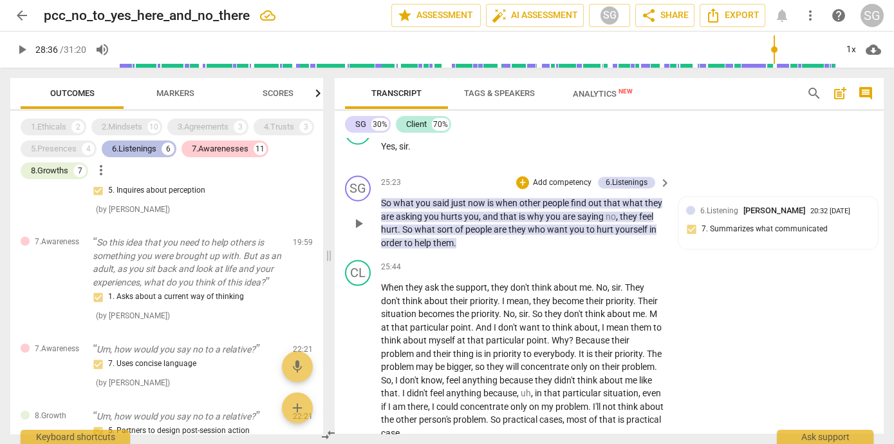
click at [124, 143] on div "6.Listenings" at bounding box center [134, 148] width 44 height 13
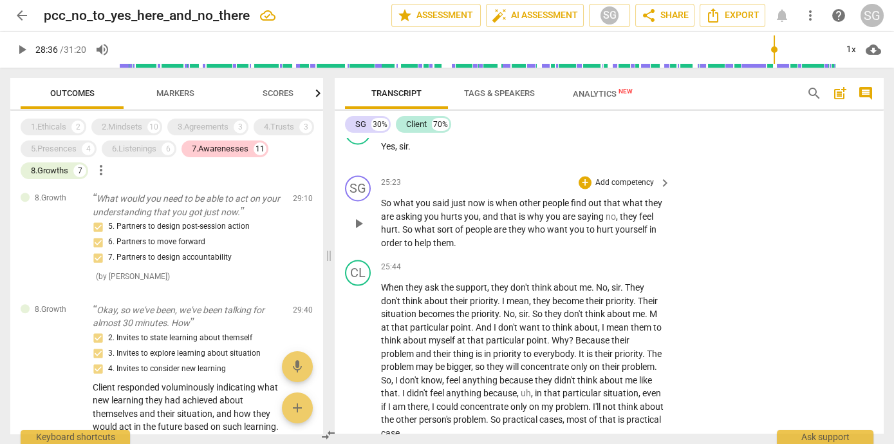
scroll to position [1764, 0]
